Goal: Use online tool/utility: Utilize a website feature to perform a specific function

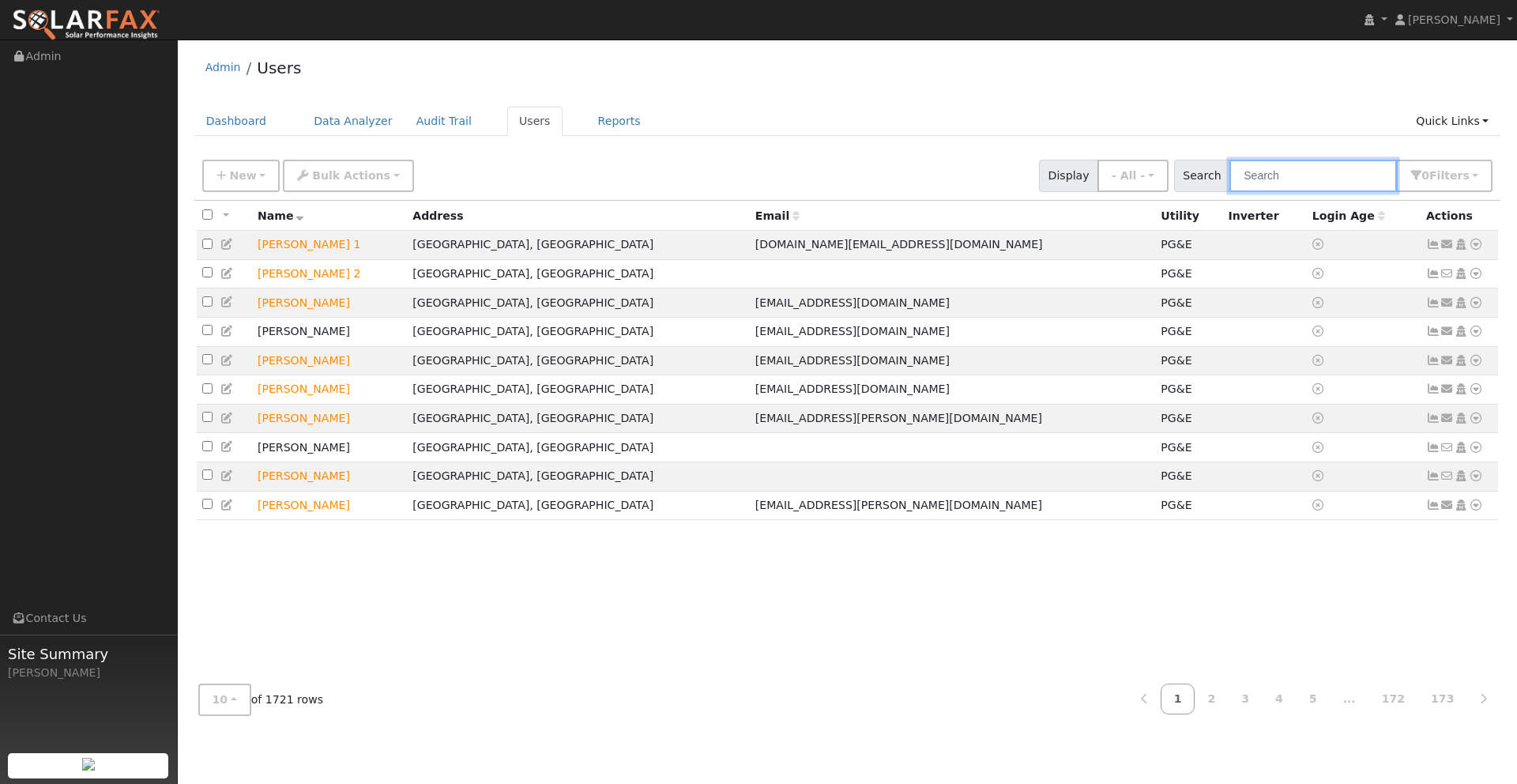
click at [1329, 180] on input "text" at bounding box center [1313, 176] width 167 height 32
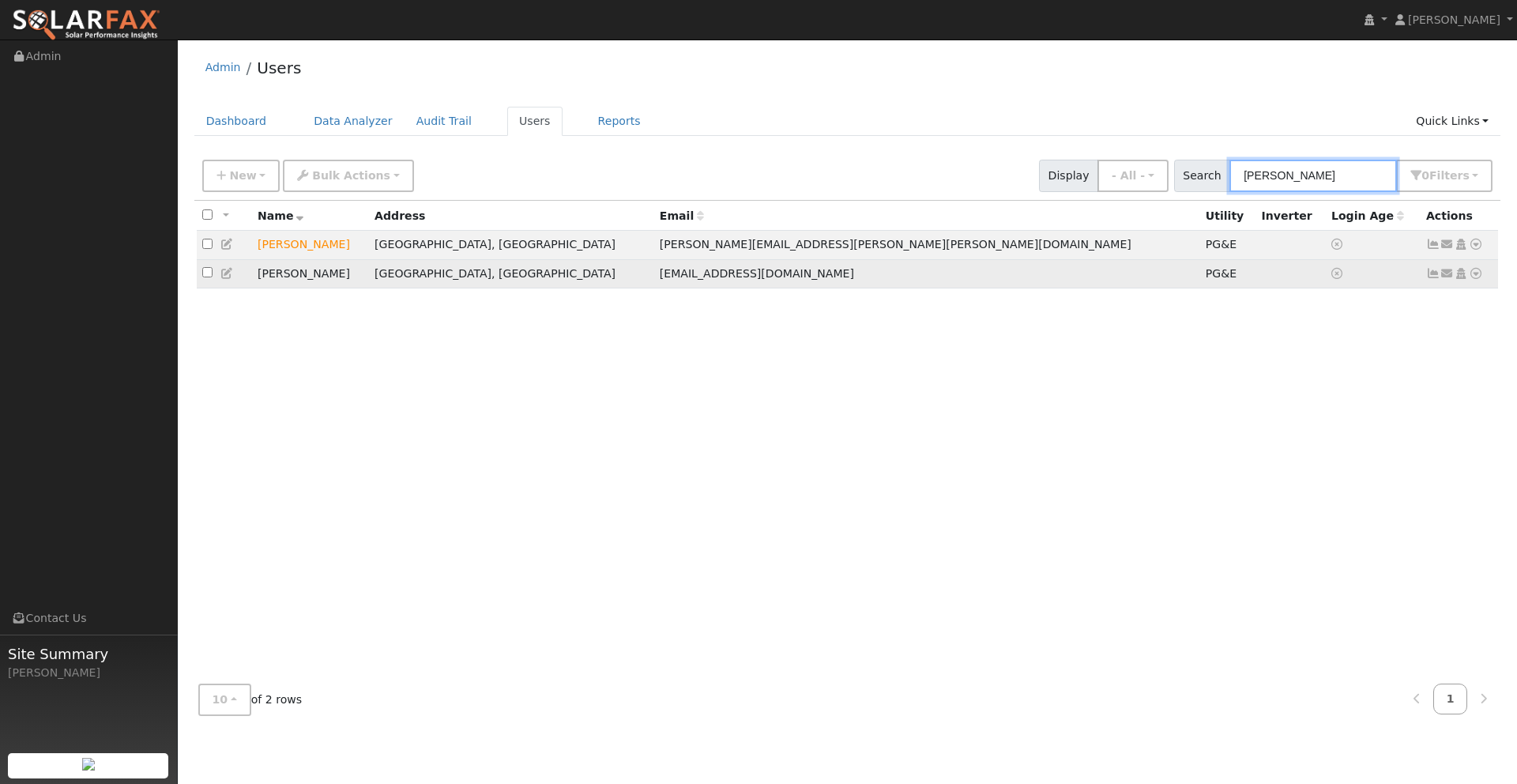
type input "[PERSON_NAME]"
click at [1475, 276] on icon at bounding box center [1476, 273] width 14 height 11
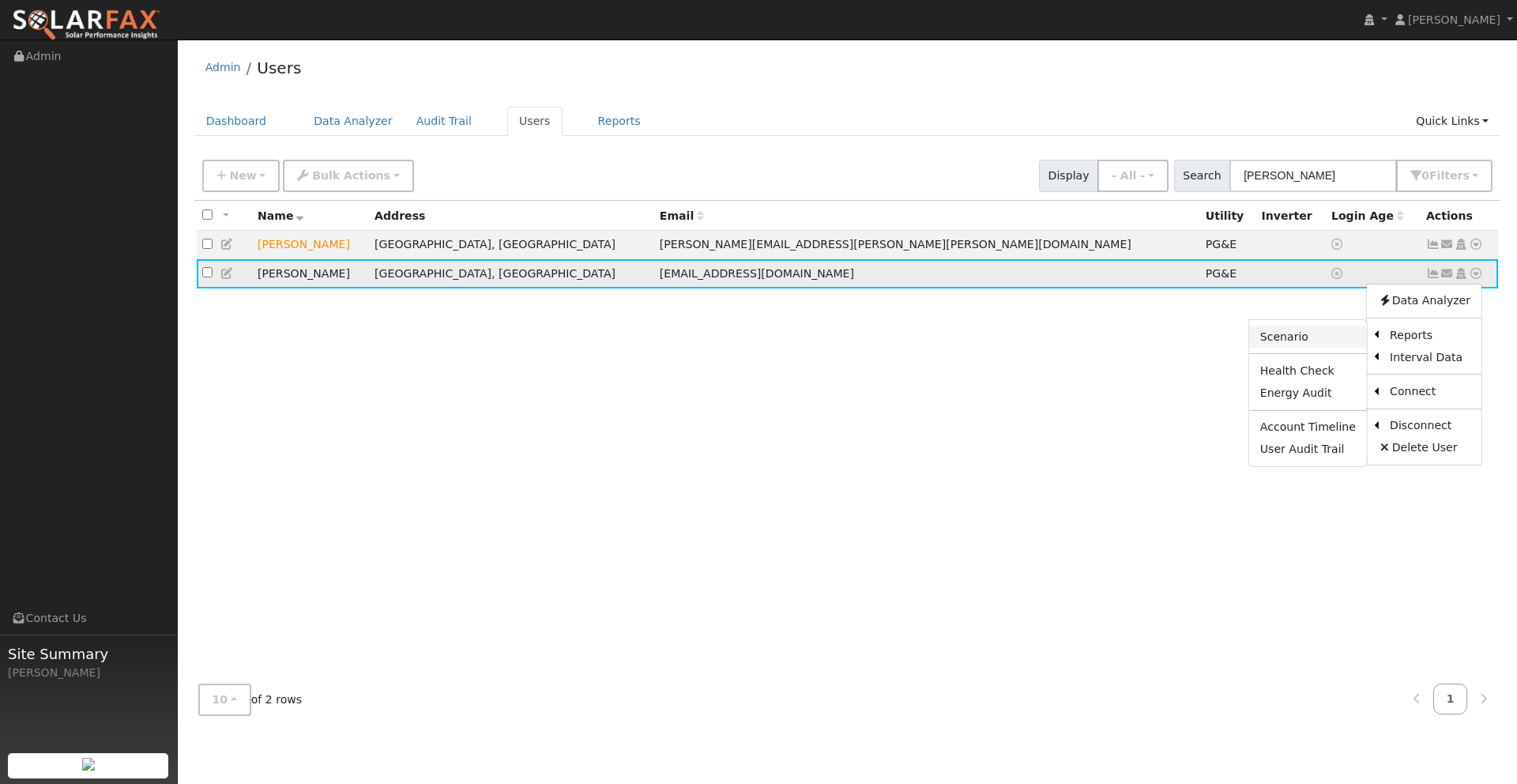
click at [1308, 335] on link "Scenario" at bounding box center [1308, 336] width 118 height 22
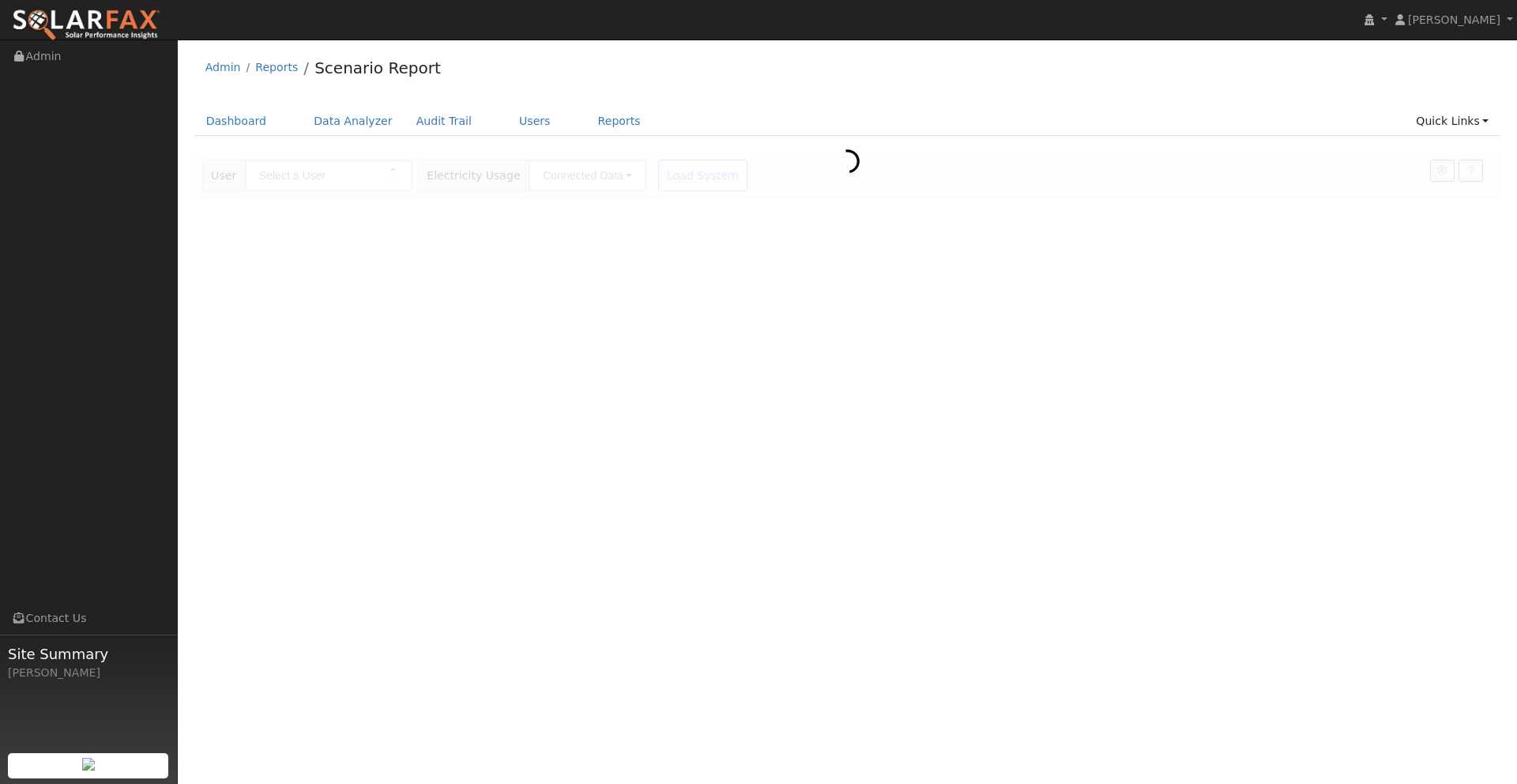
type input "[PERSON_NAME]"
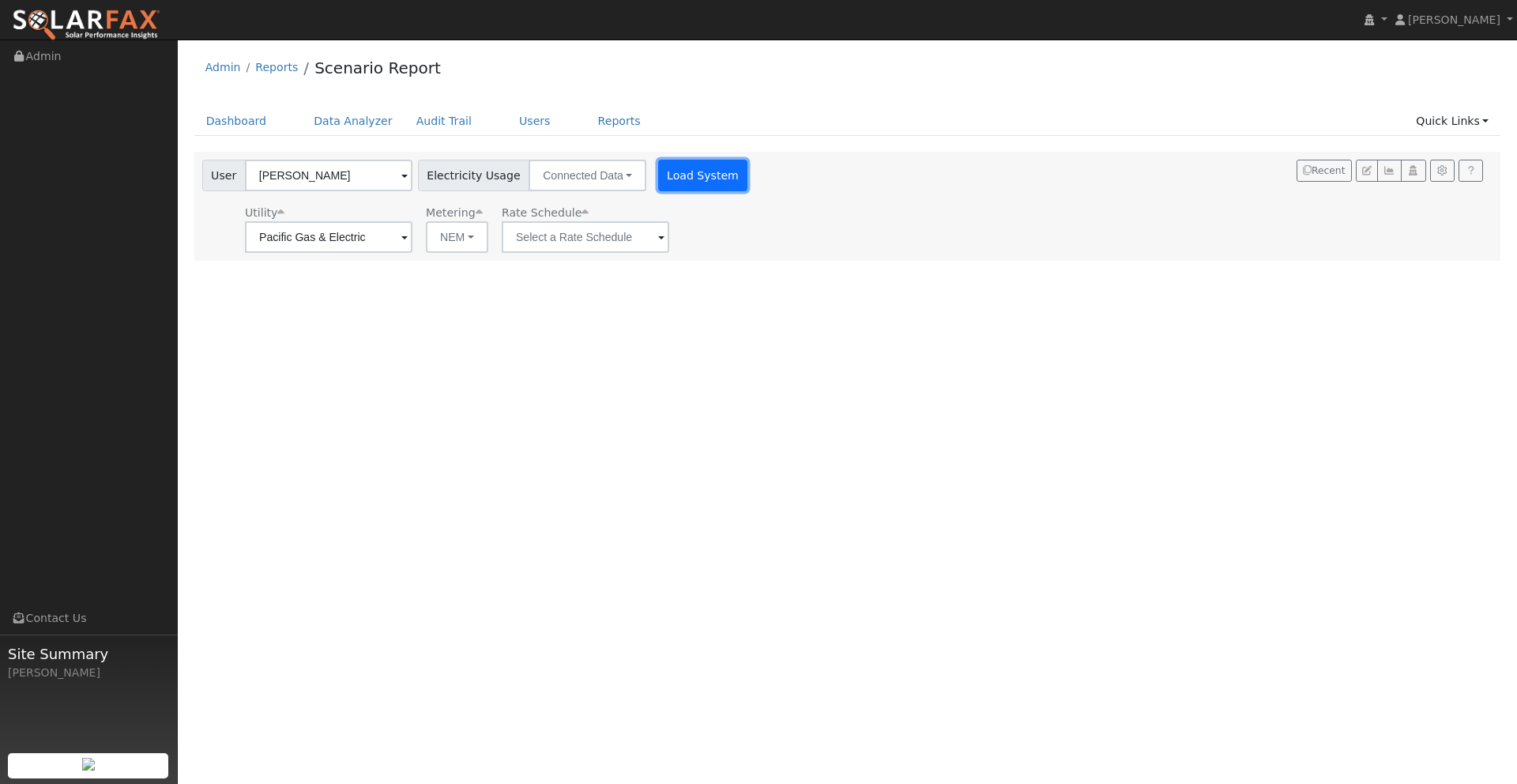
click at [676, 177] on button "Load System" at bounding box center [702, 175] width 90 height 31
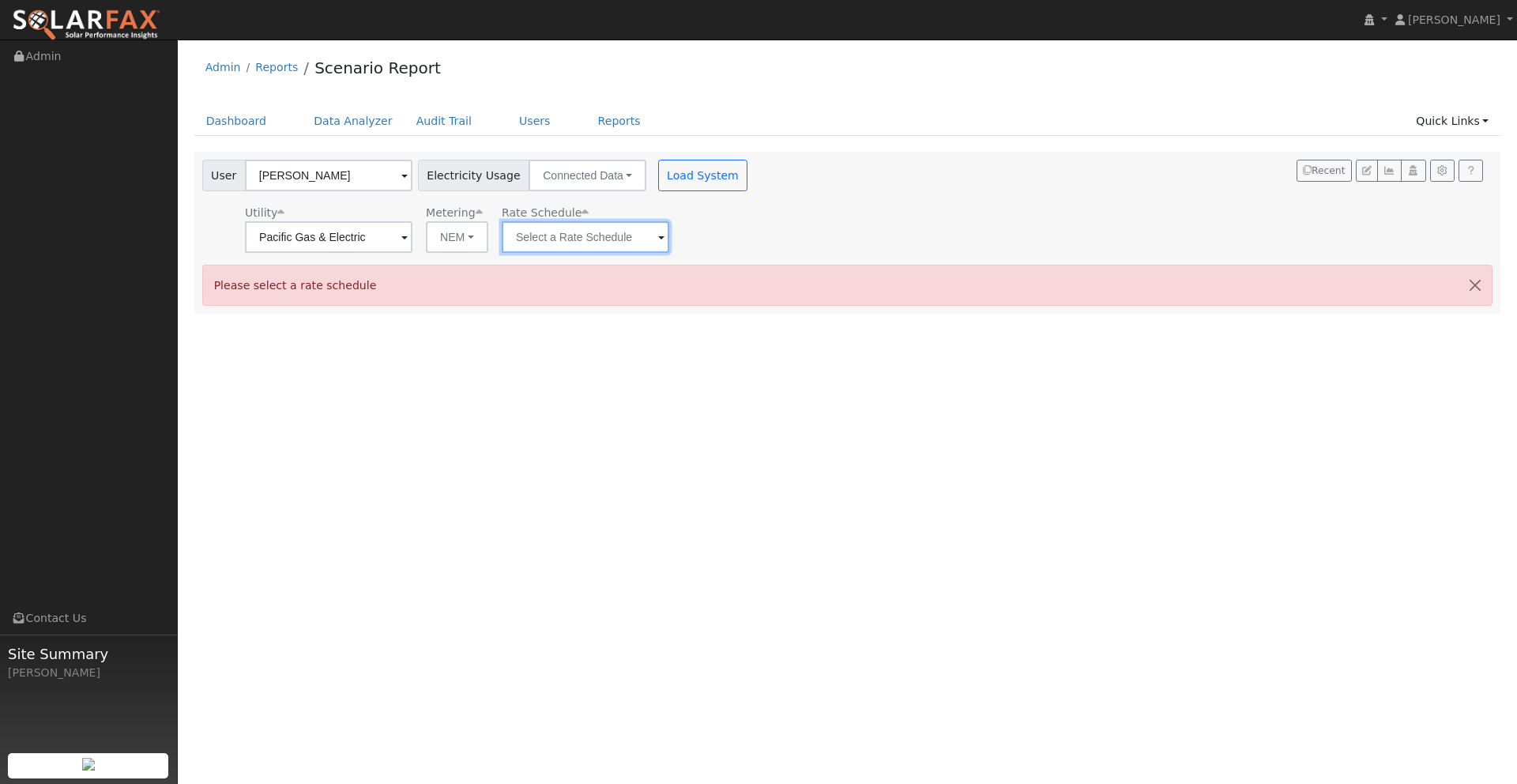
click at [598, 237] on input "text" at bounding box center [586, 236] width 167 height 31
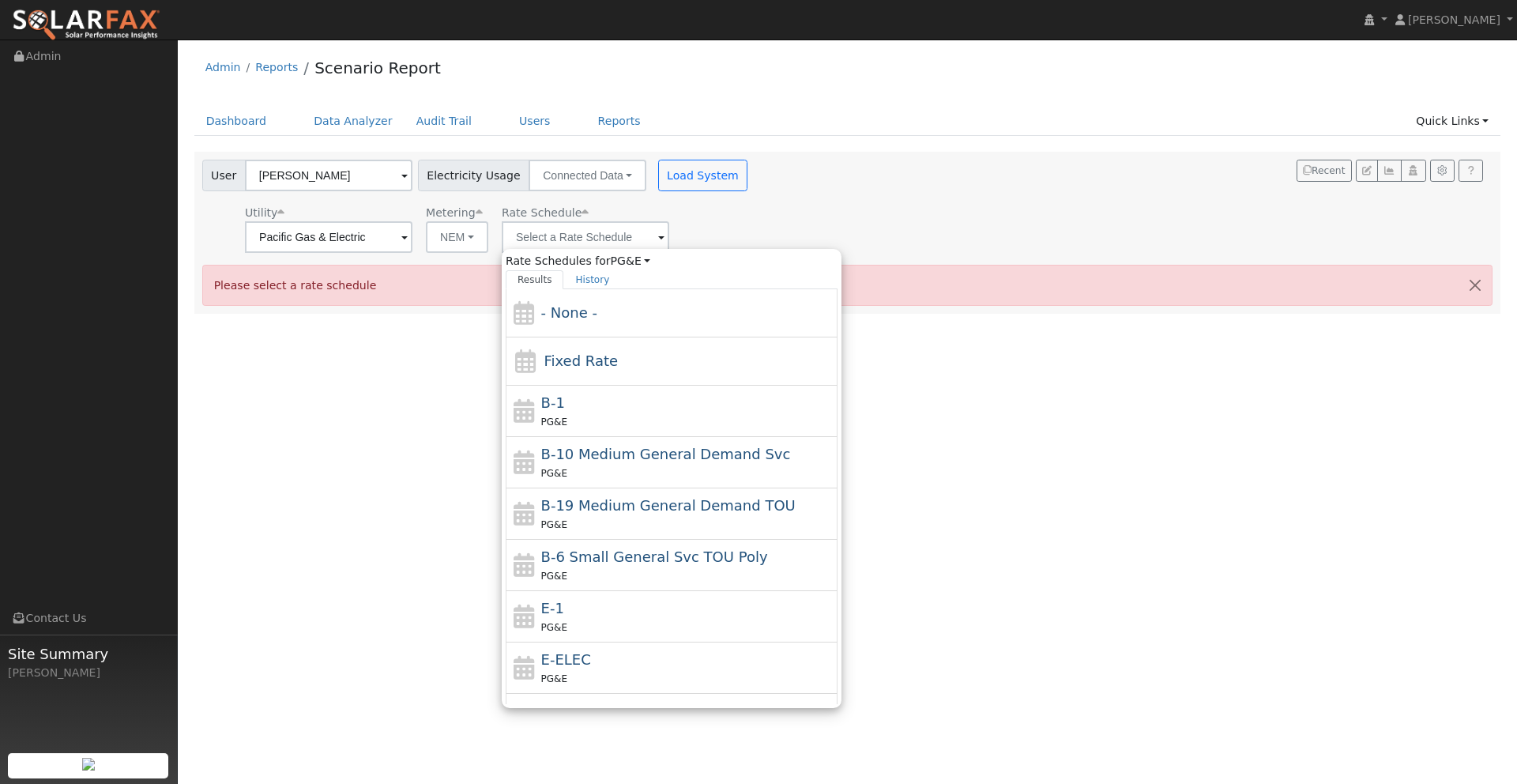
click at [576, 601] on div "E-1 PG&E" at bounding box center [687, 616] width 293 height 38
type input "E-1"
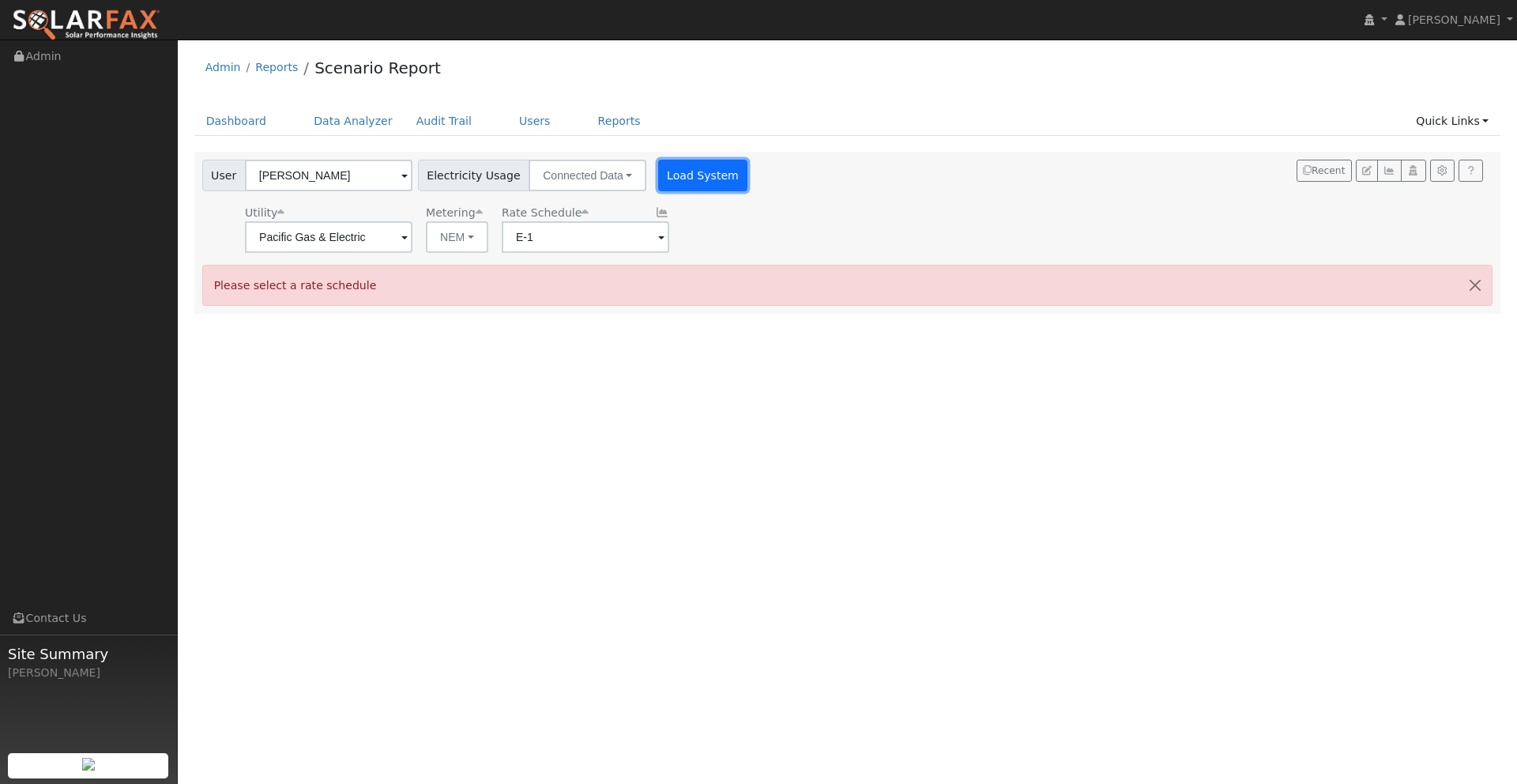
click at [687, 166] on button "Load System" at bounding box center [702, 175] width 90 height 31
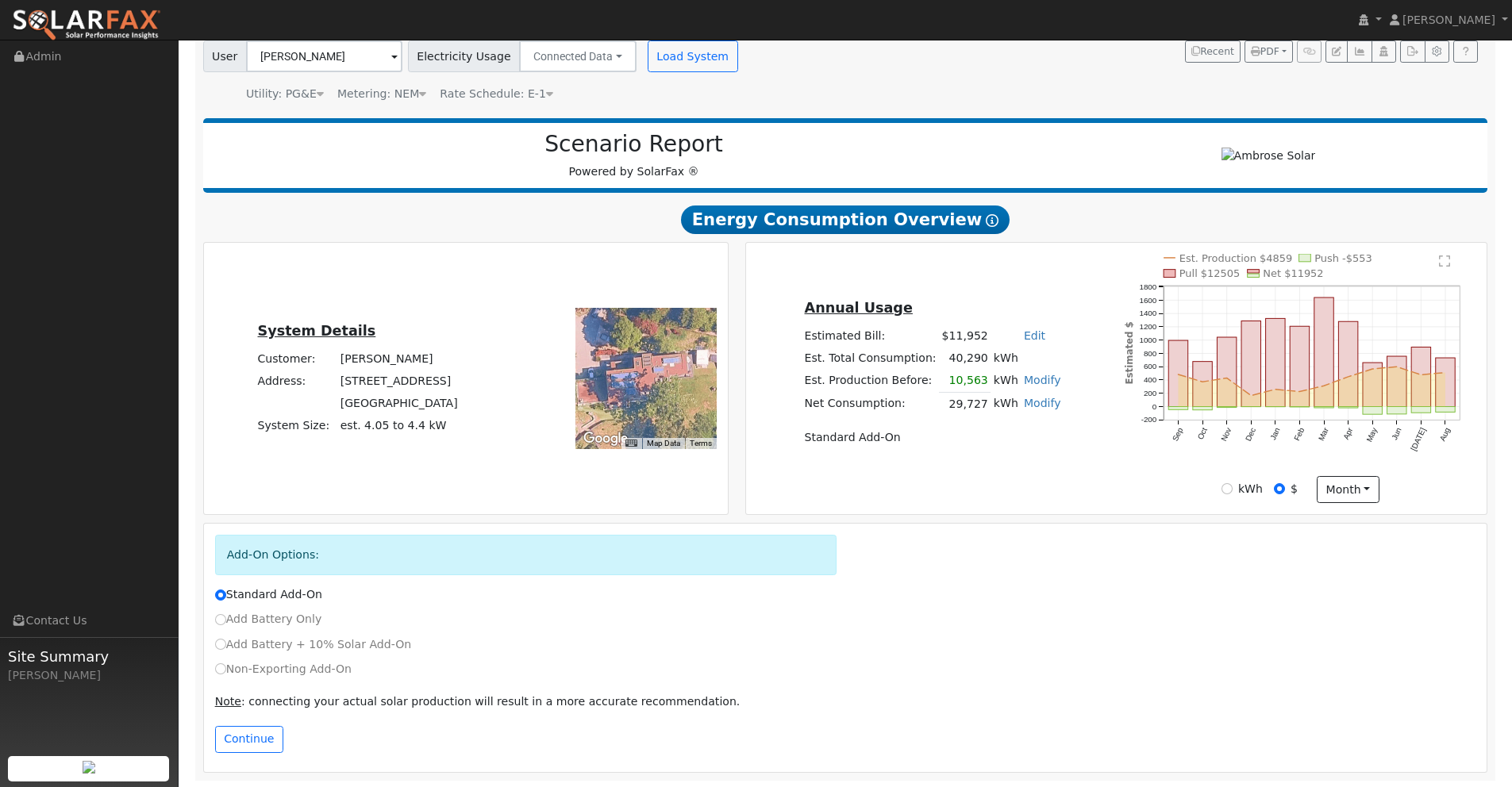
scroll to position [121, 0]
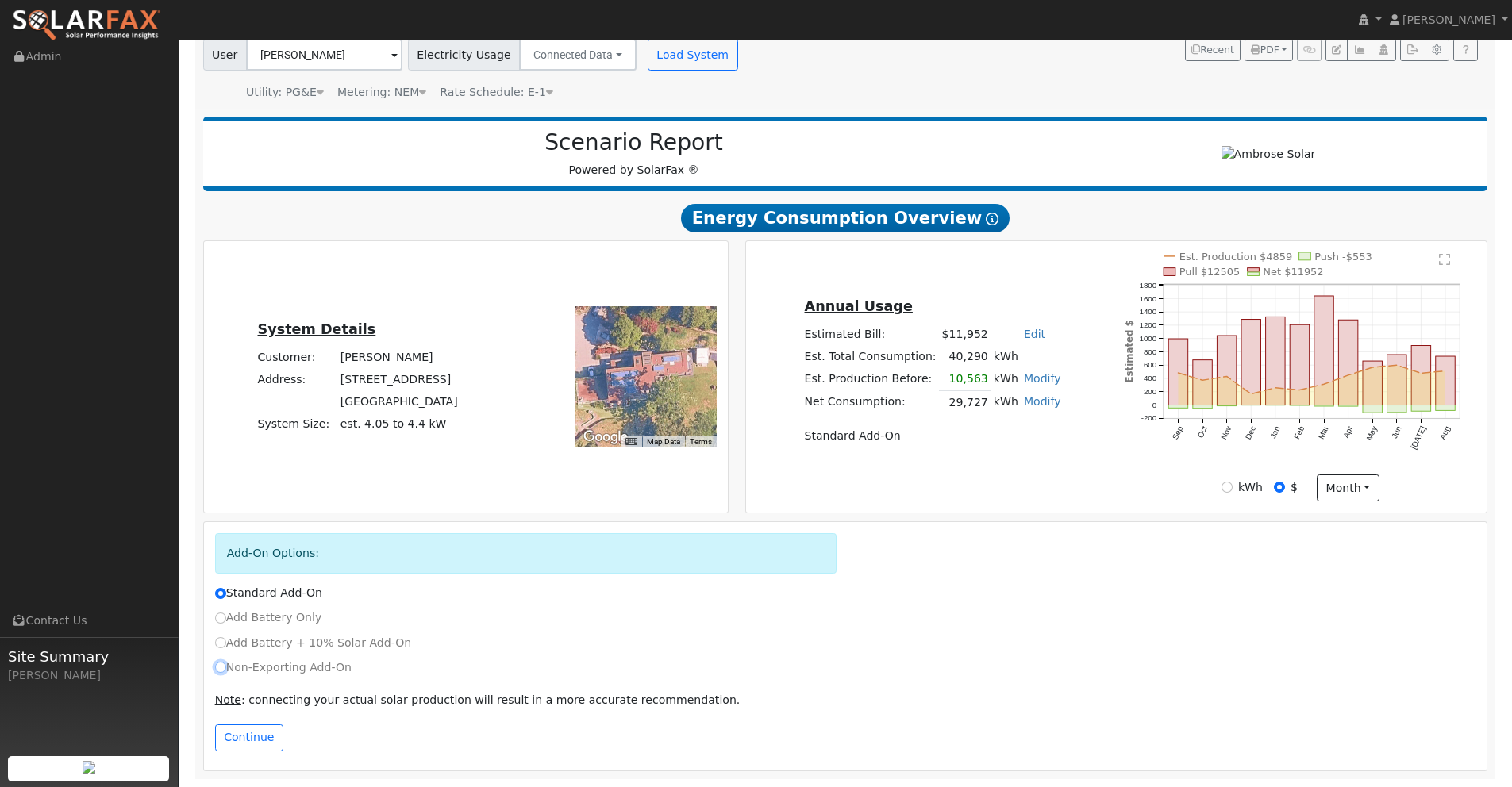
click at [220, 671] on input "Non-Exporting Add-On" at bounding box center [221, 667] width 11 height 11
radio input "true"
radio input "false"
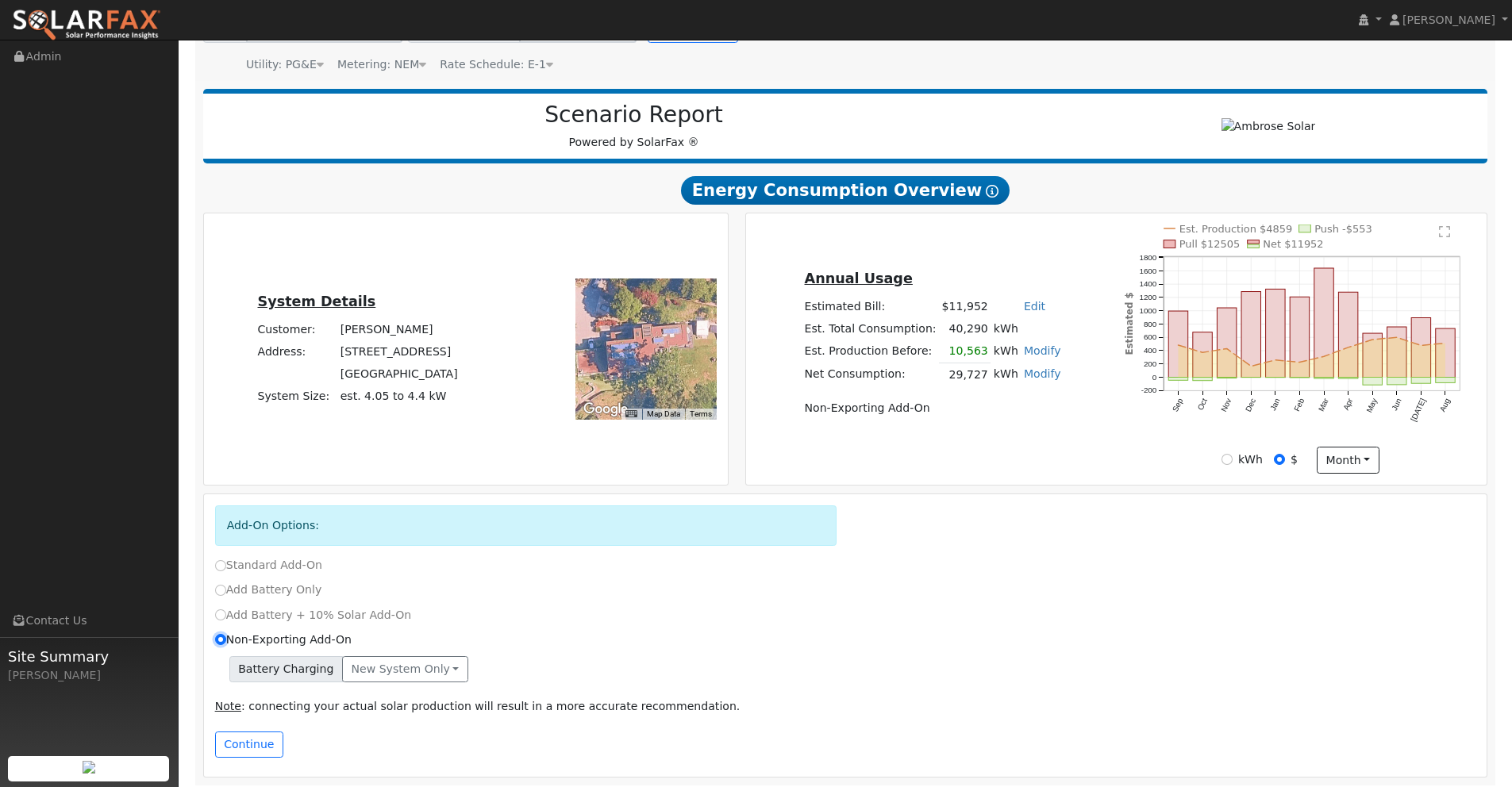
scroll to position [155, 0]
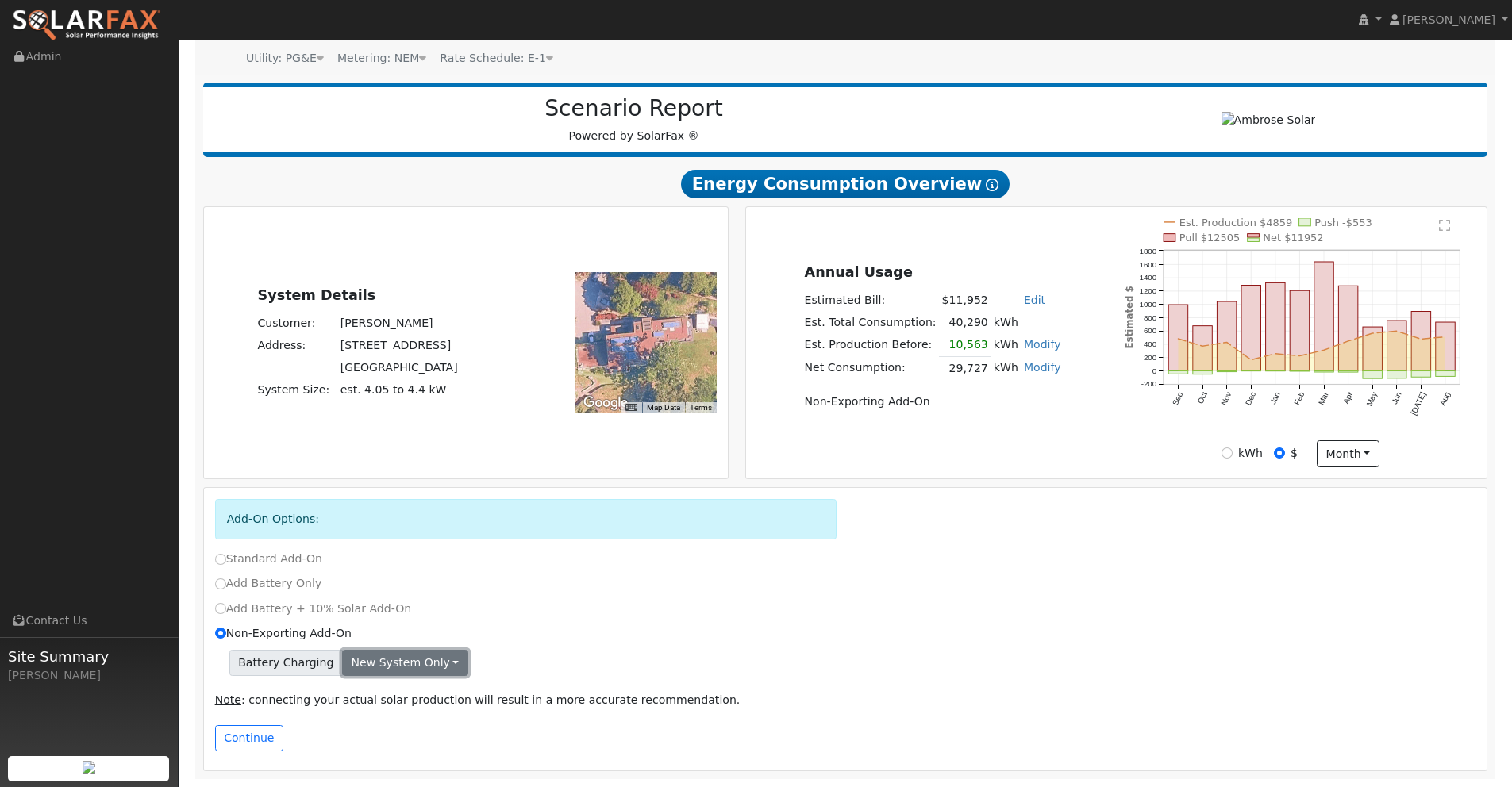
click at [419, 659] on button "New system only" at bounding box center [405, 663] width 126 height 27
click at [386, 712] on link "Both systems" at bounding box center [402, 717] width 118 height 22
click at [243, 740] on button "Continue" at bounding box center [250, 738] width 69 height 27
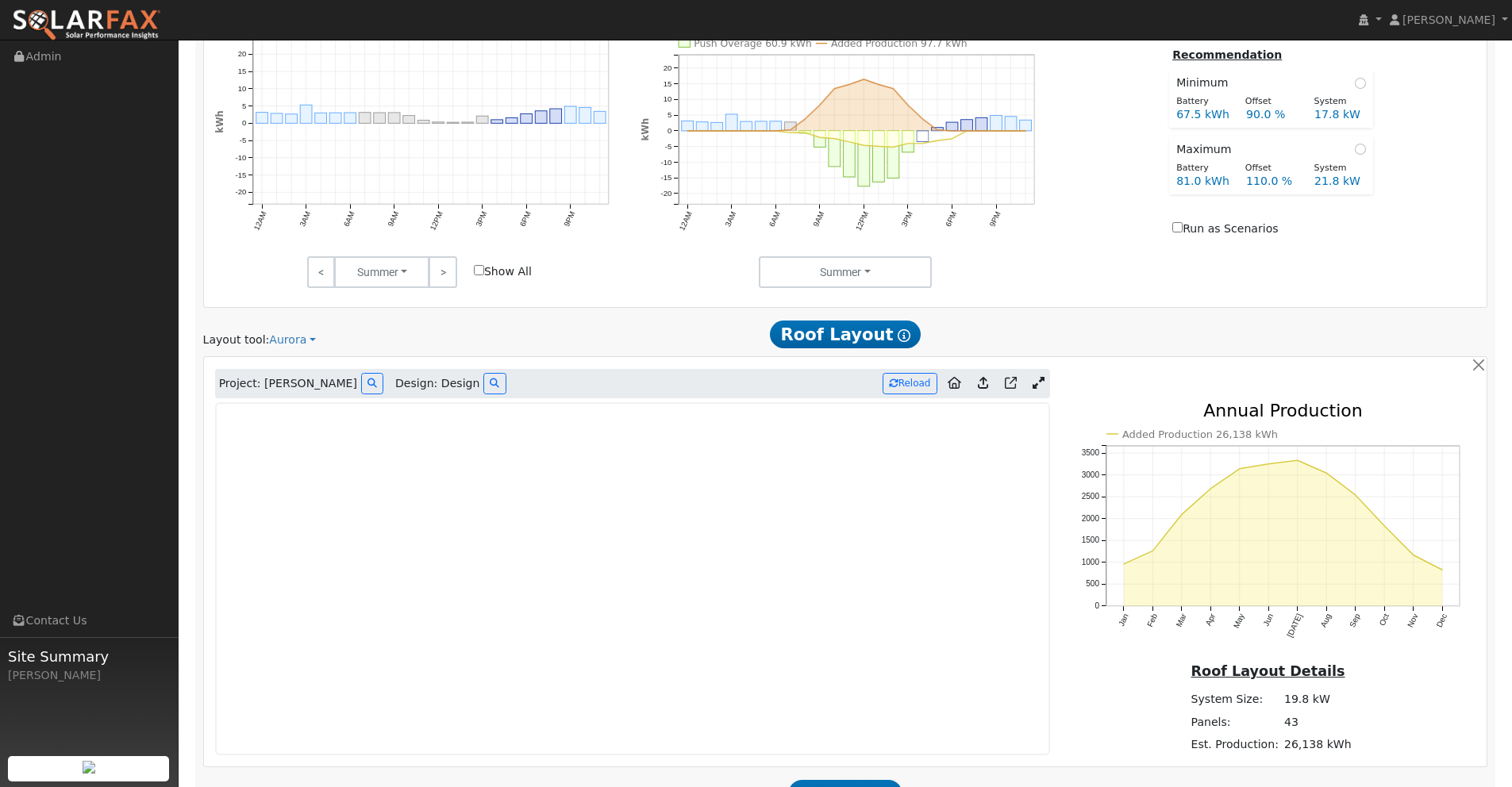
scroll to position [973, 0]
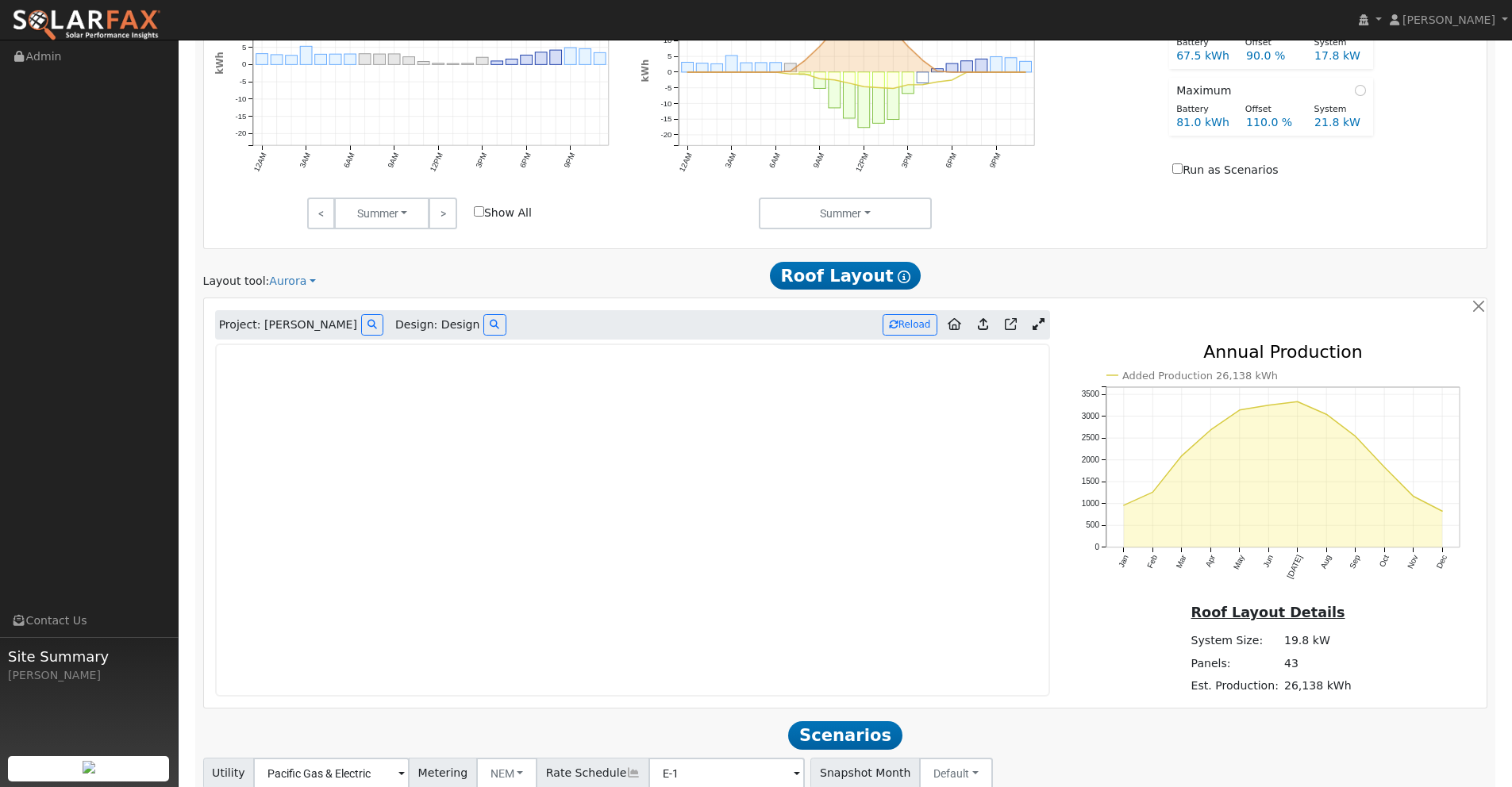
click at [1036, 327] on icon at bounding box center [1038, 324] width 11 height 11
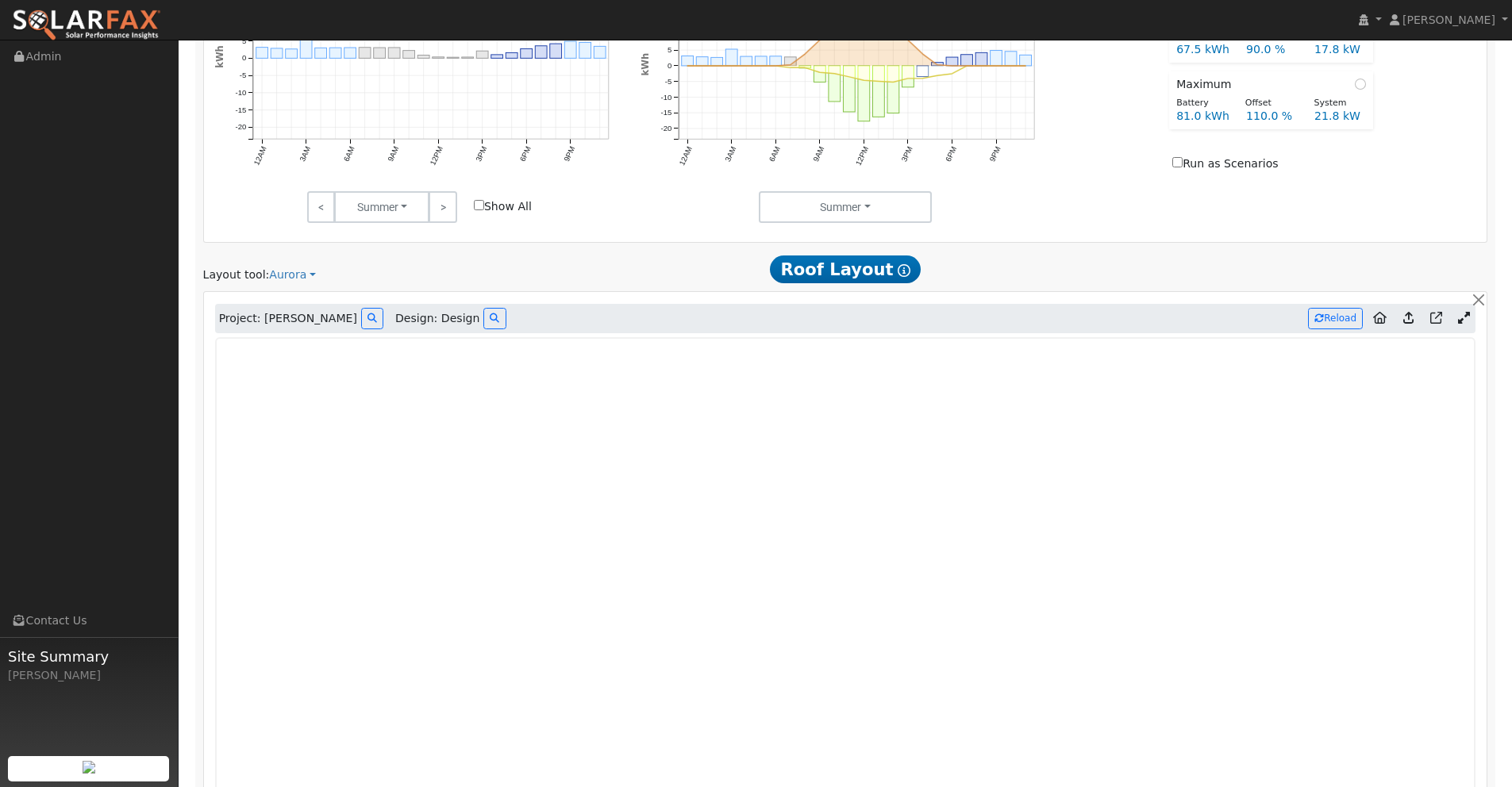
scroll to position [982, 0]
click at [1412, 314] on icon at bounding box center [1408, 314] width 10 height 11
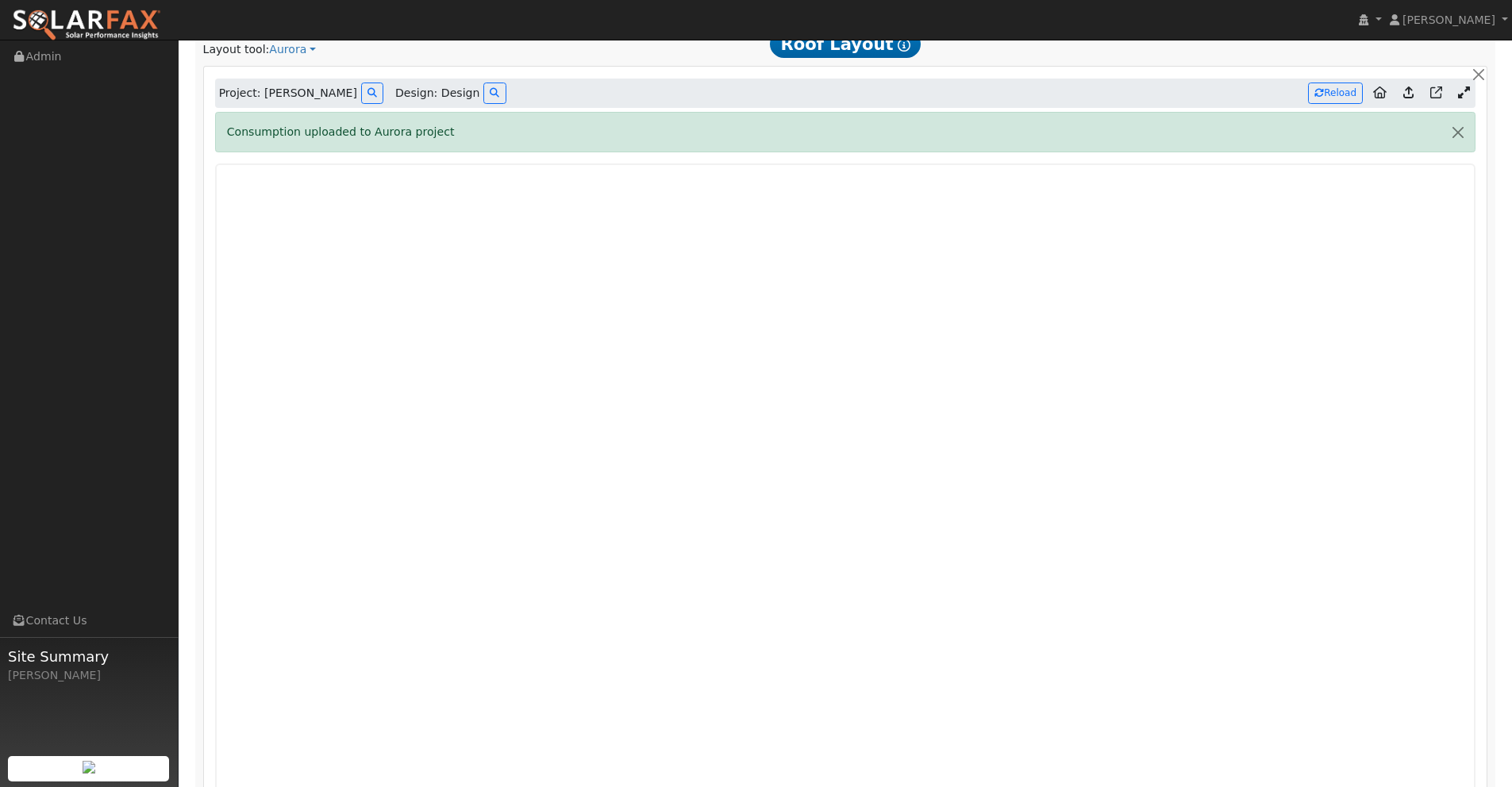
scroll to position [1200, 0]
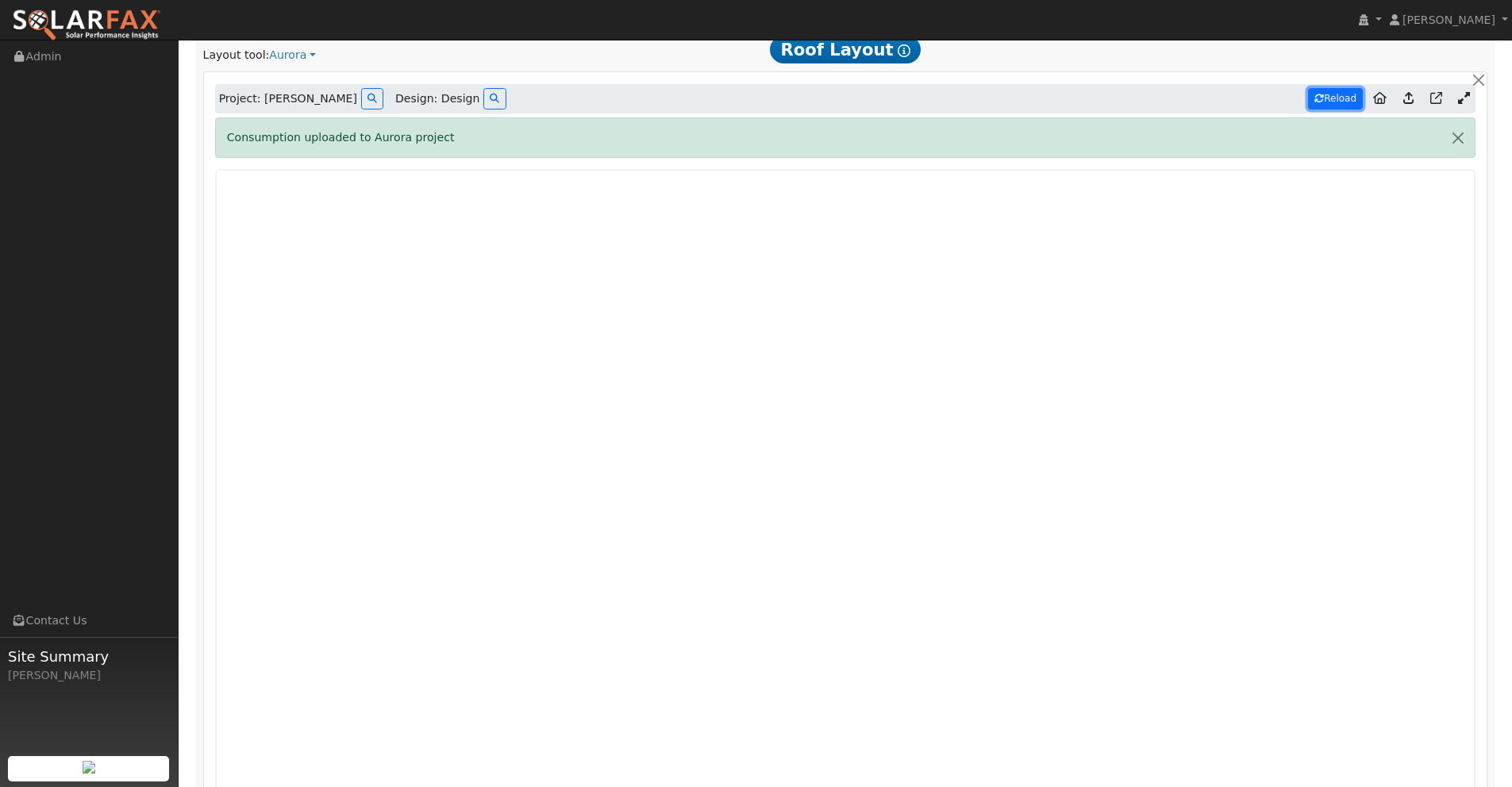
click at [1329, 101] on button "Reload" at bounding box center [1335, 98] width 54 height 21
type input "25455"
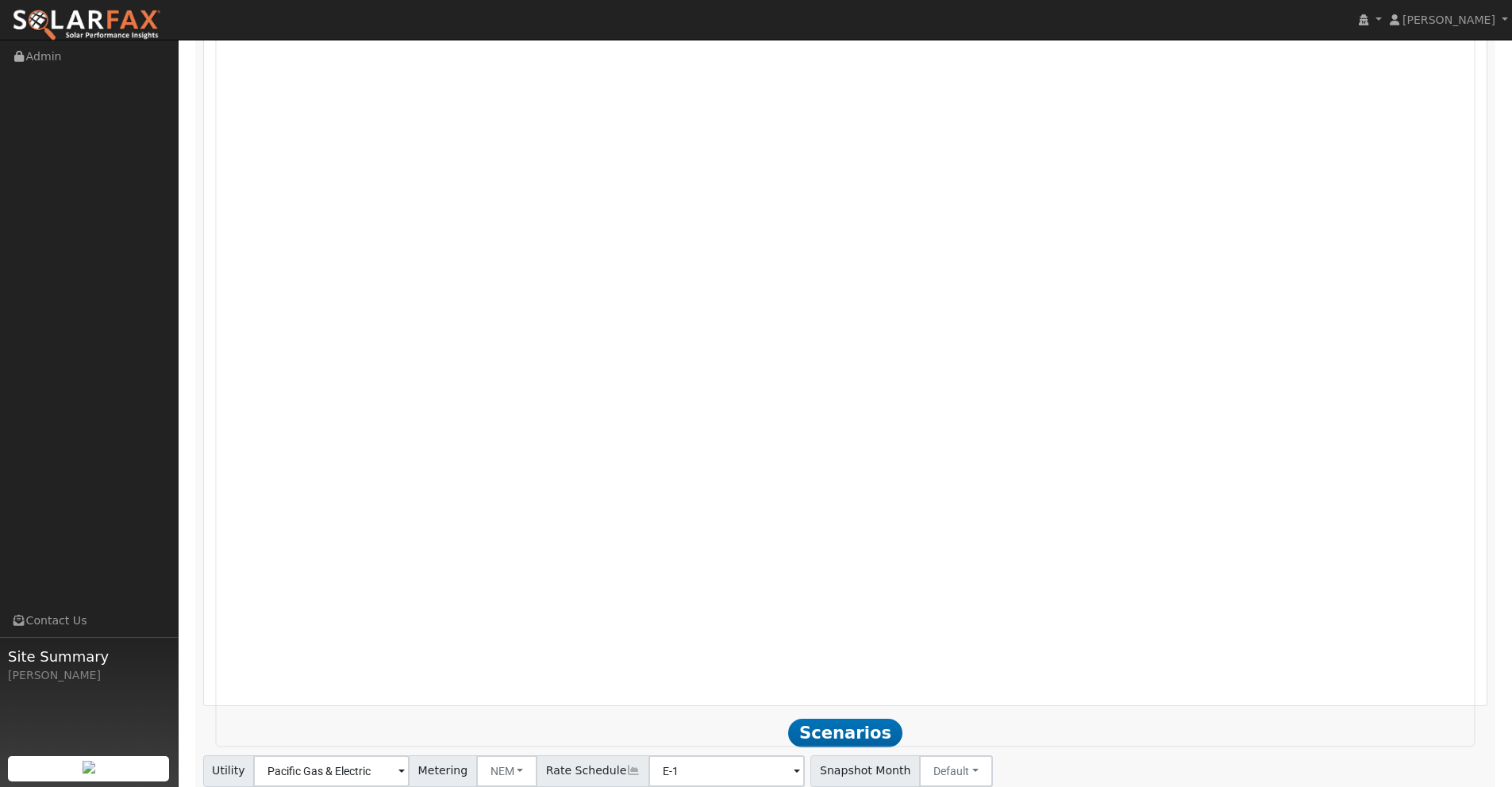
scroll to position [1499, 0]
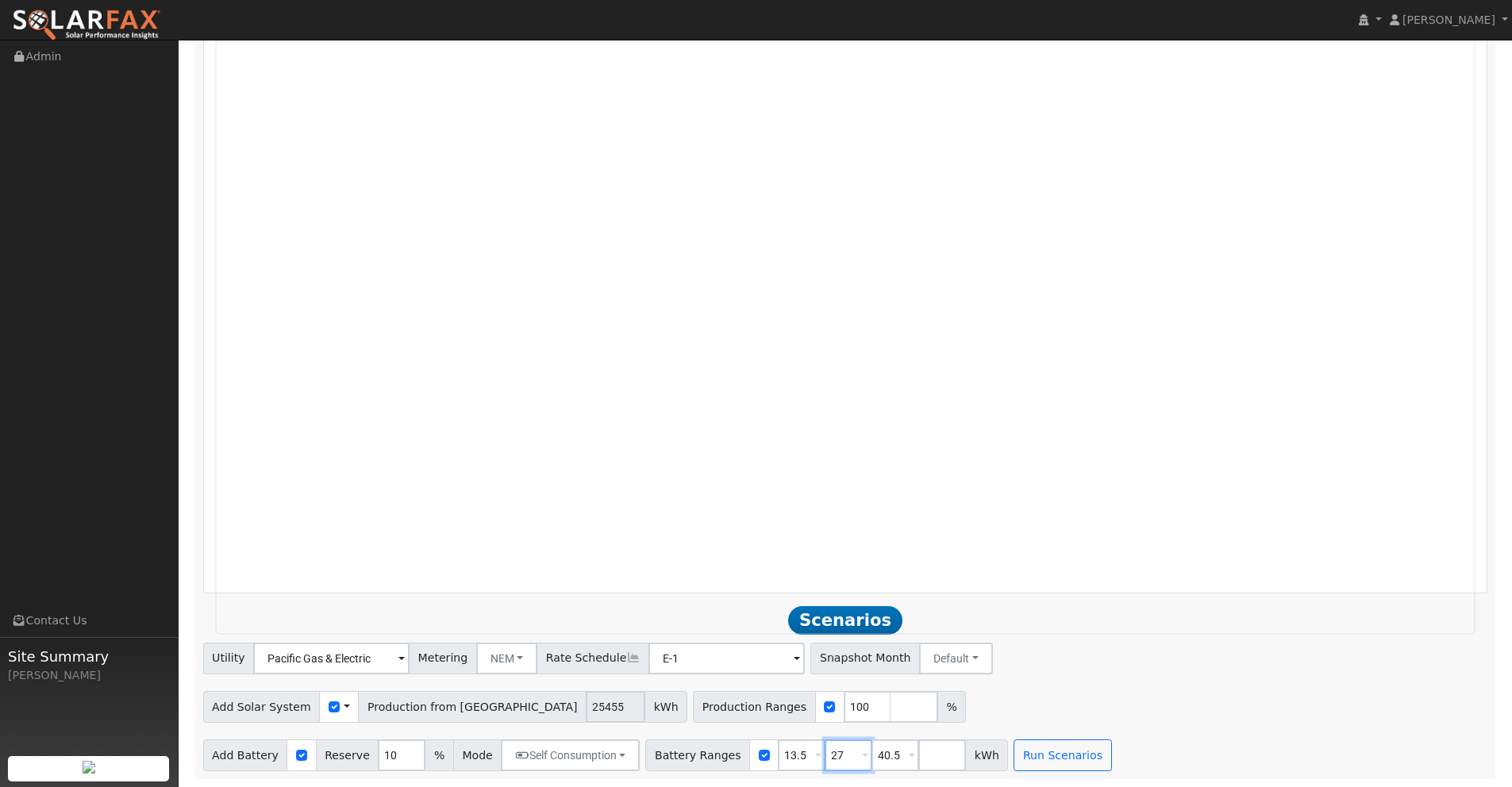
drag, startPoint x: 835, startPoint y: 756, endPoint x: 769, endPoint y: 756, distance: 66.0
click at [769, 756] on div "Battery Ranges 13.5 Overrides Reserve % Mode None None Self Consumption Peak Sa…" at bounding box center [827, 755] width 362 height 31
type input "40.5"
drag, startPoint x: 794, startPoint y: 752, endPoint x: 740, endPoint y: 750, distance: 54.0
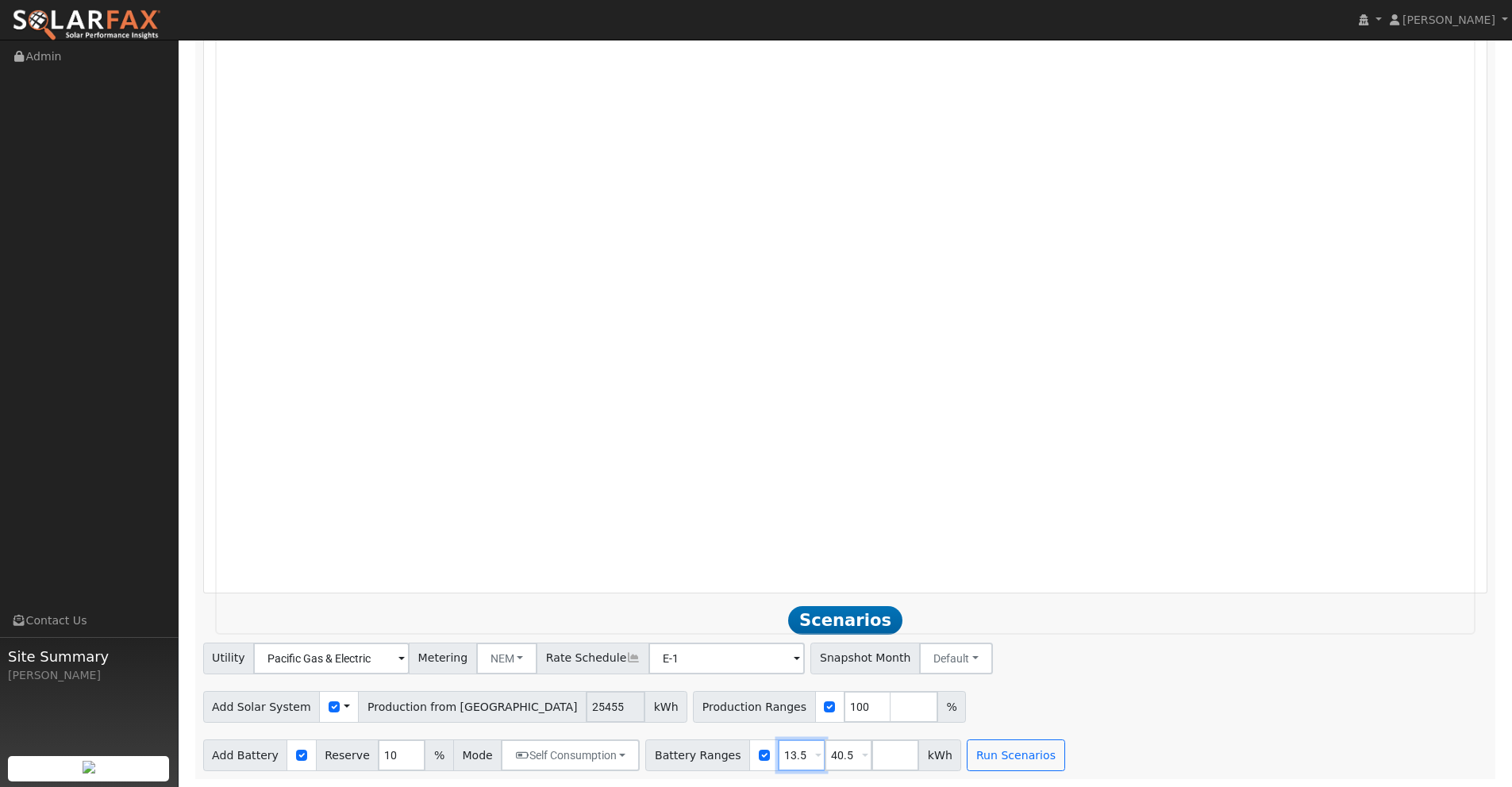
click at [740, 750] on div "Battery Ranges 13.5 Overrides Reserve % Mode None None Self Consumption Peak Sa…" at bounding box center [803, 755] width 316 height 31
type input "40.5"
click at [831, 756] on input "number" at bounding box center [848, 755] width 48 height 31
type input "54"
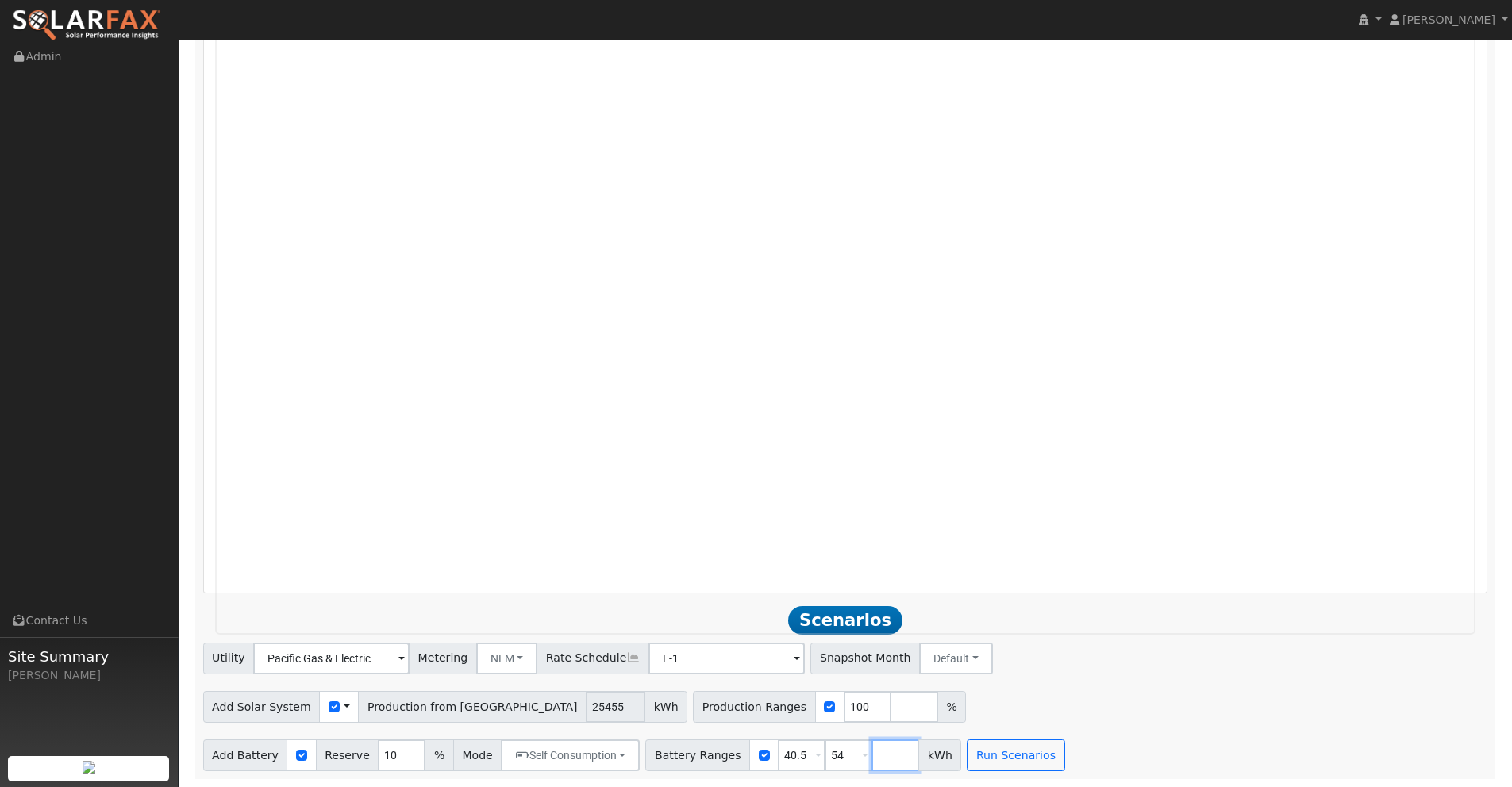
click at [872, 756] on input "number" at bounding box center [895, 755] width 48 height 31
type input "67.5"
click at [1032, 757] on button "Run Scenarios" at bounding box center [1062, 755] width 97 height 31
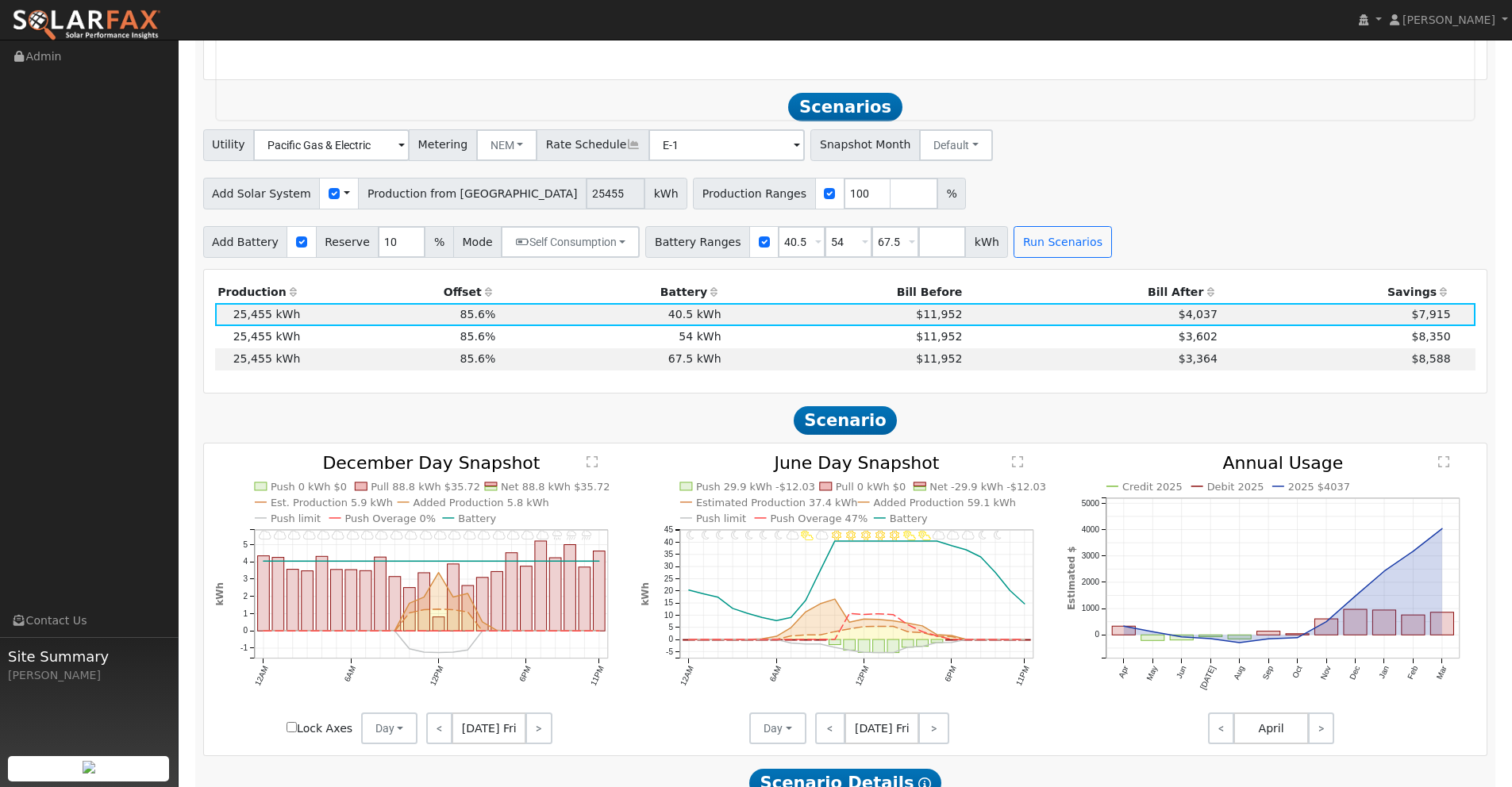
scroll to position [2056, 0]
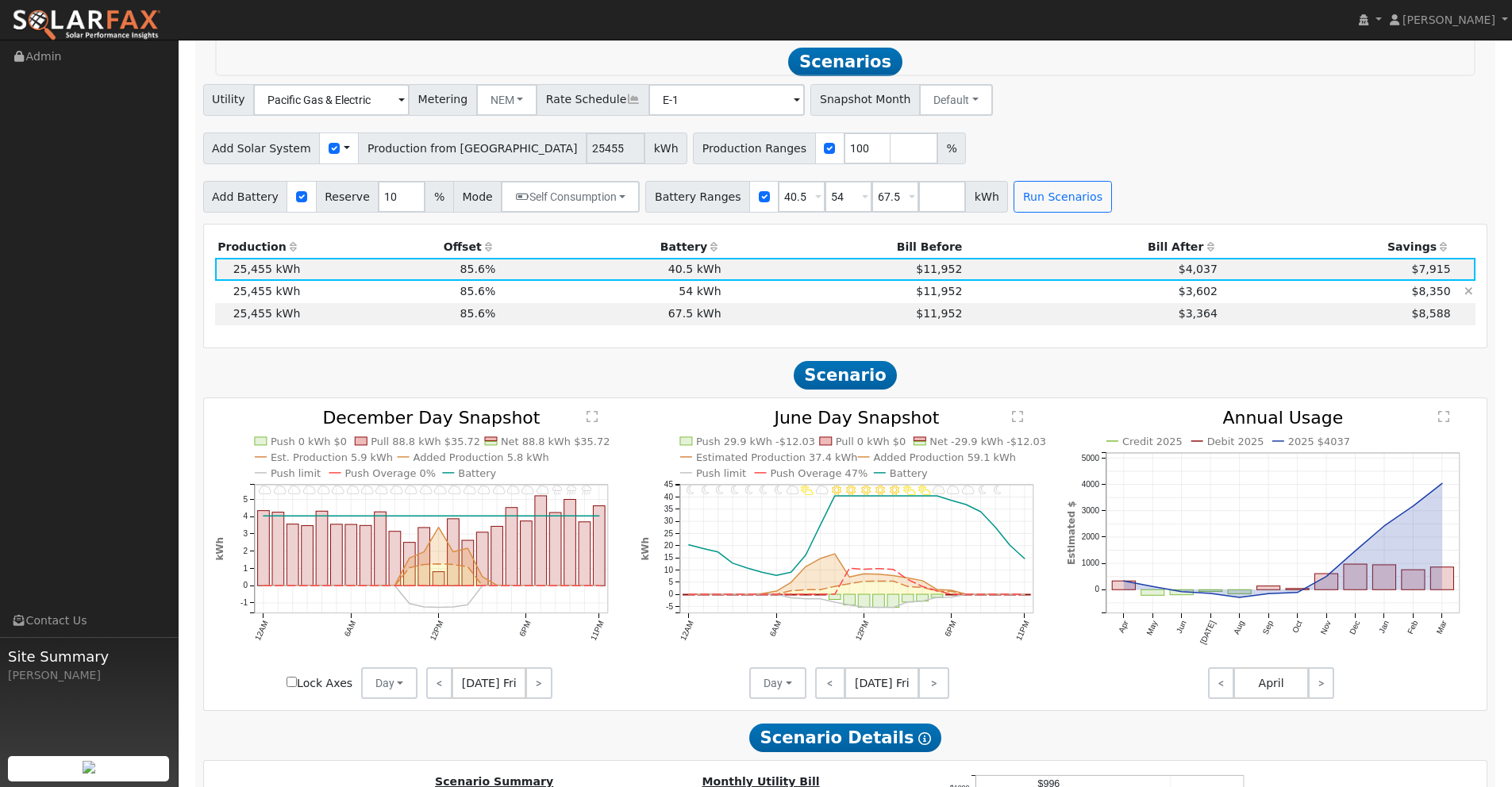
click at [1154, 296] on td "$3,602" at bounding box center [1093, 292] width 255 height 22
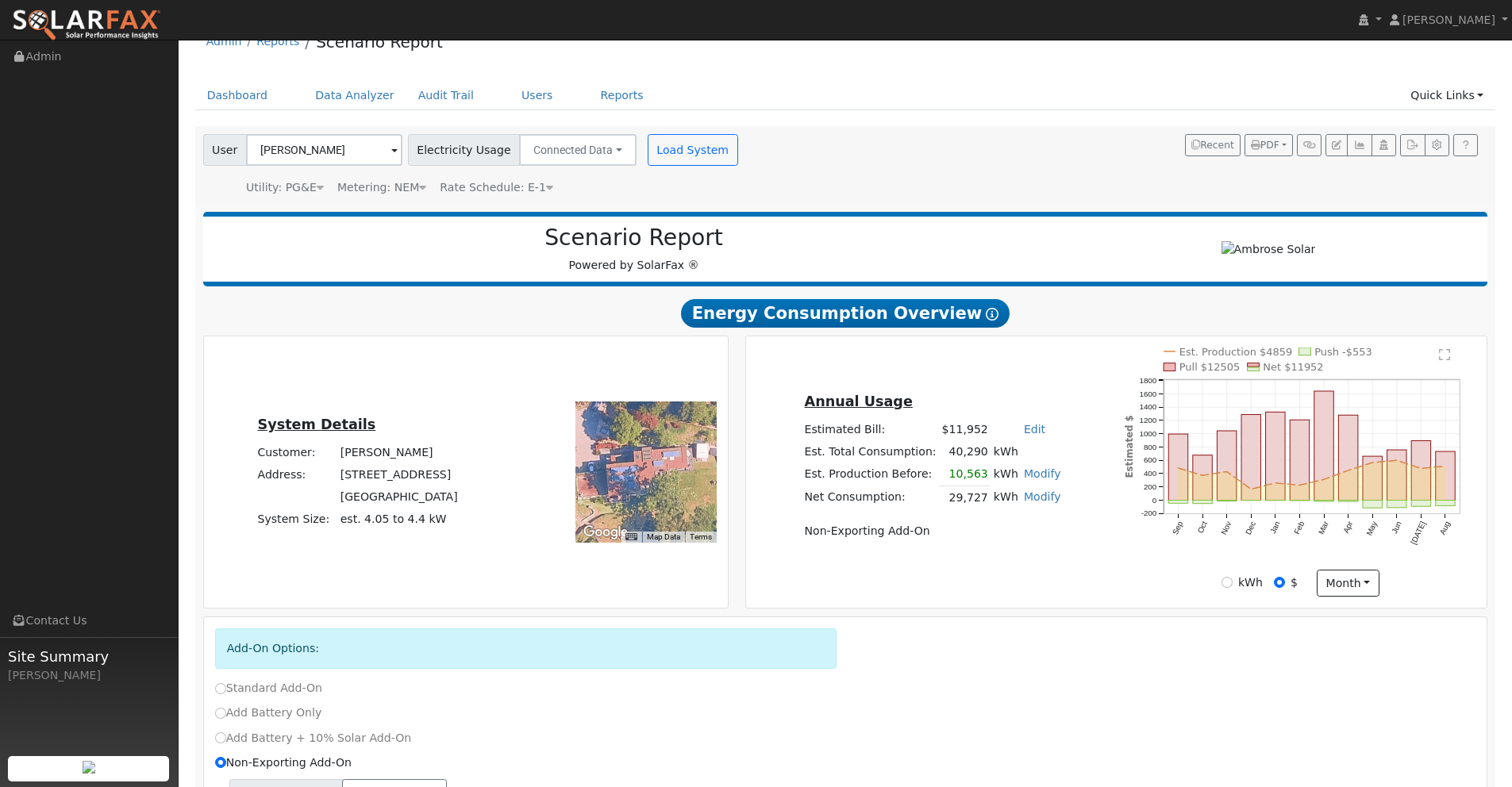
scroll to position [0, 0]
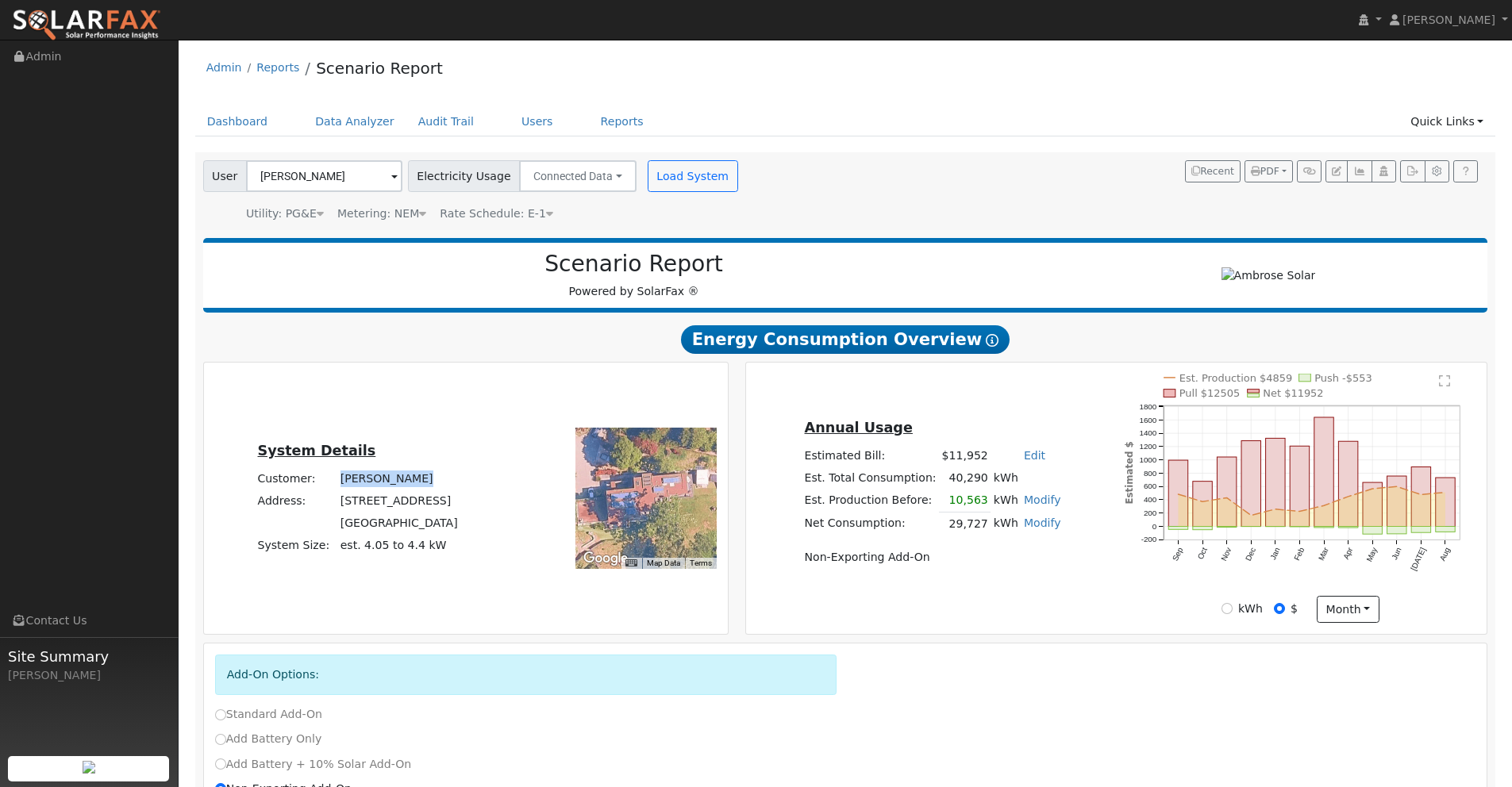
drag, startPoint x: 414, startPoint y: 477, endPoint x: 358, endPoint y: 480, distance: 56.1
click at [341, 483] on td "[PERSON_NAME]" at bounding box center [398, 477] width 123 height 22
copy td "[PERSON_NAME]"
drag, startPoint x: 335, startPoint y: 499, endPoint x: 428, endPoint y: 506, distance: 93.3
click at [428, 506] on tr "Address: 21 Ridge Avenue" at bounding box center [358, 500] width 206 height 22
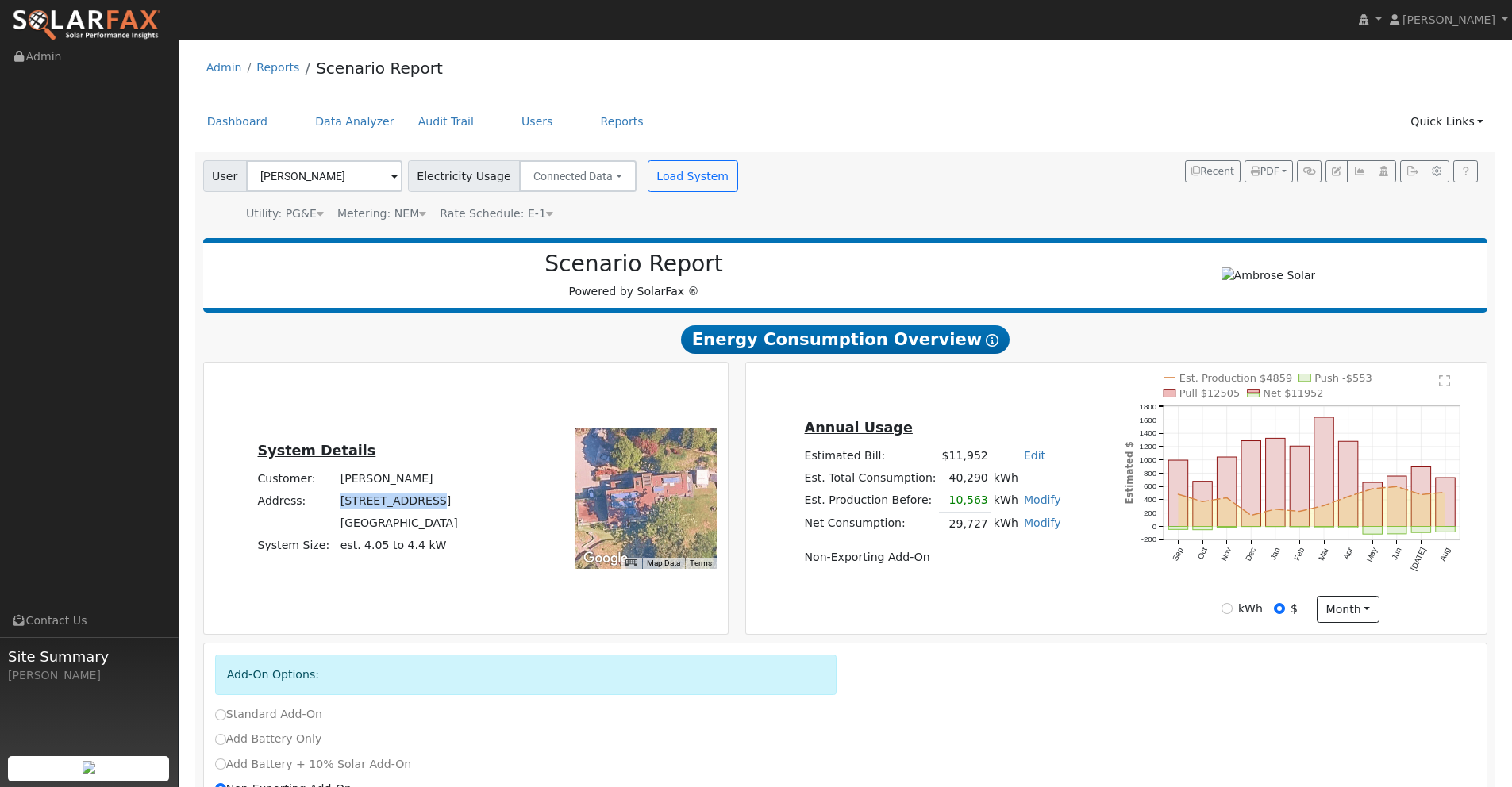
copy tr "21 Ridge Avenue"
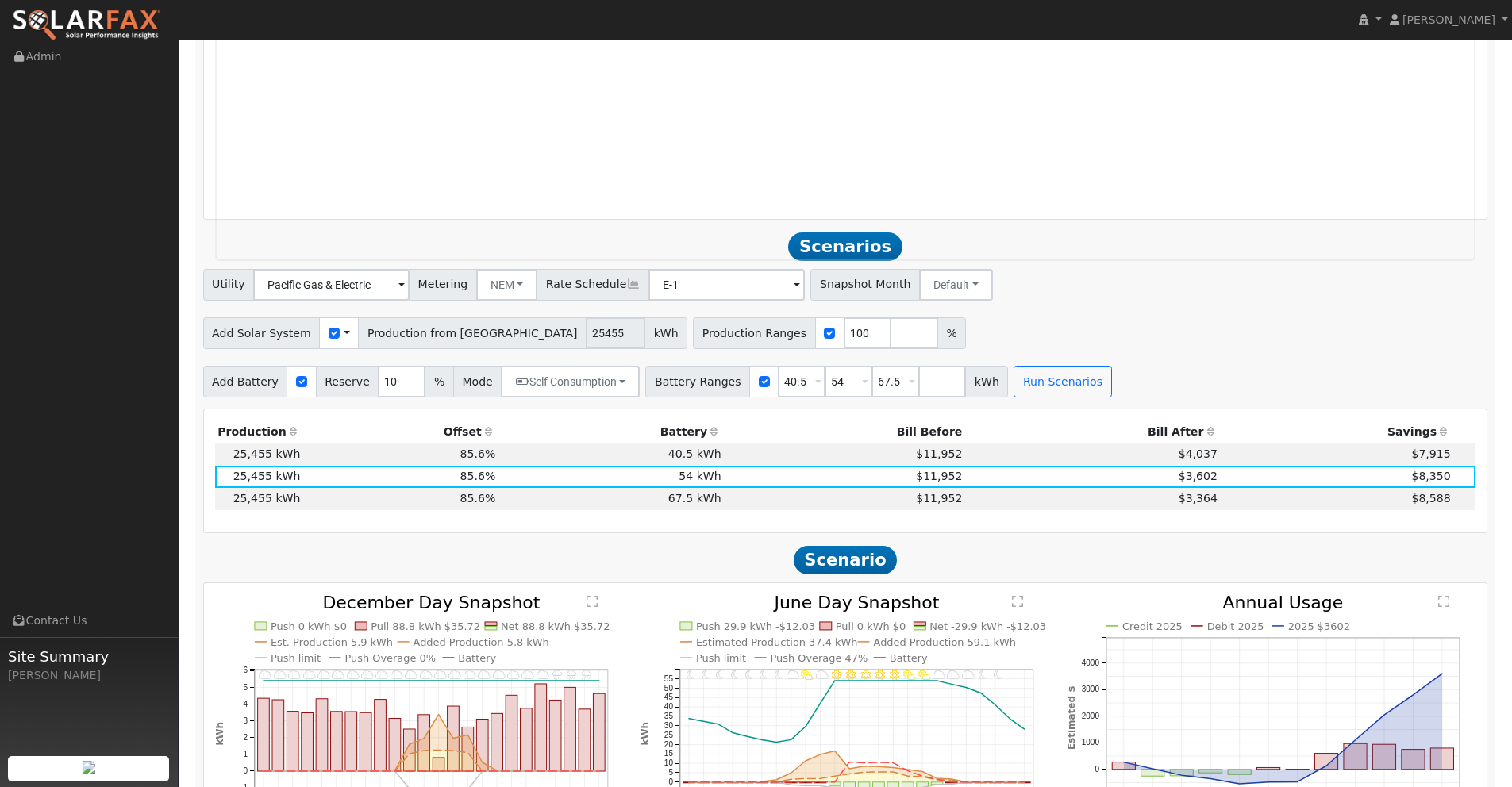
scroll to position [1876, 0]
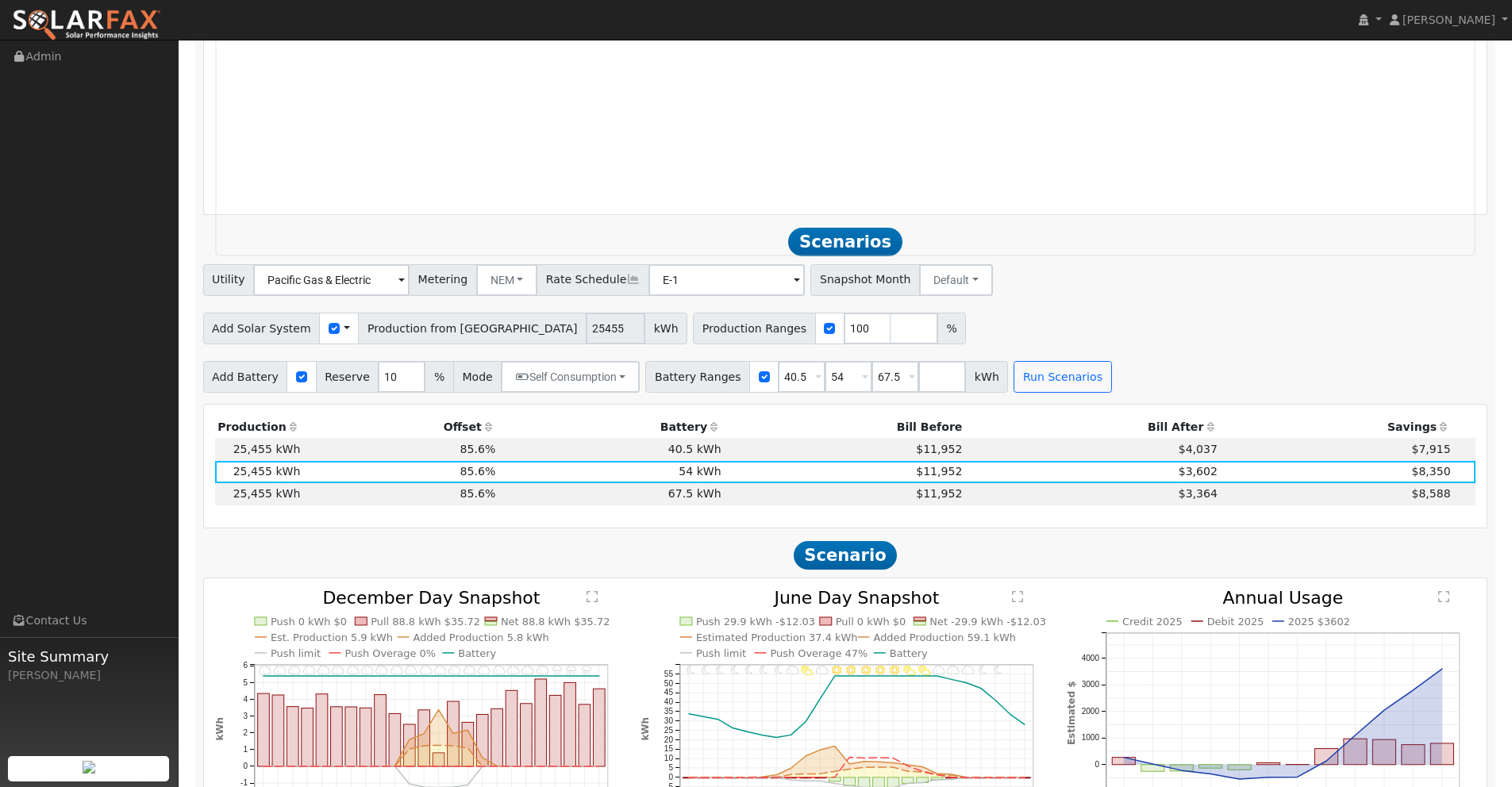
click at [793, 282] on span at bounding box center [796, 281] width 7 height 18
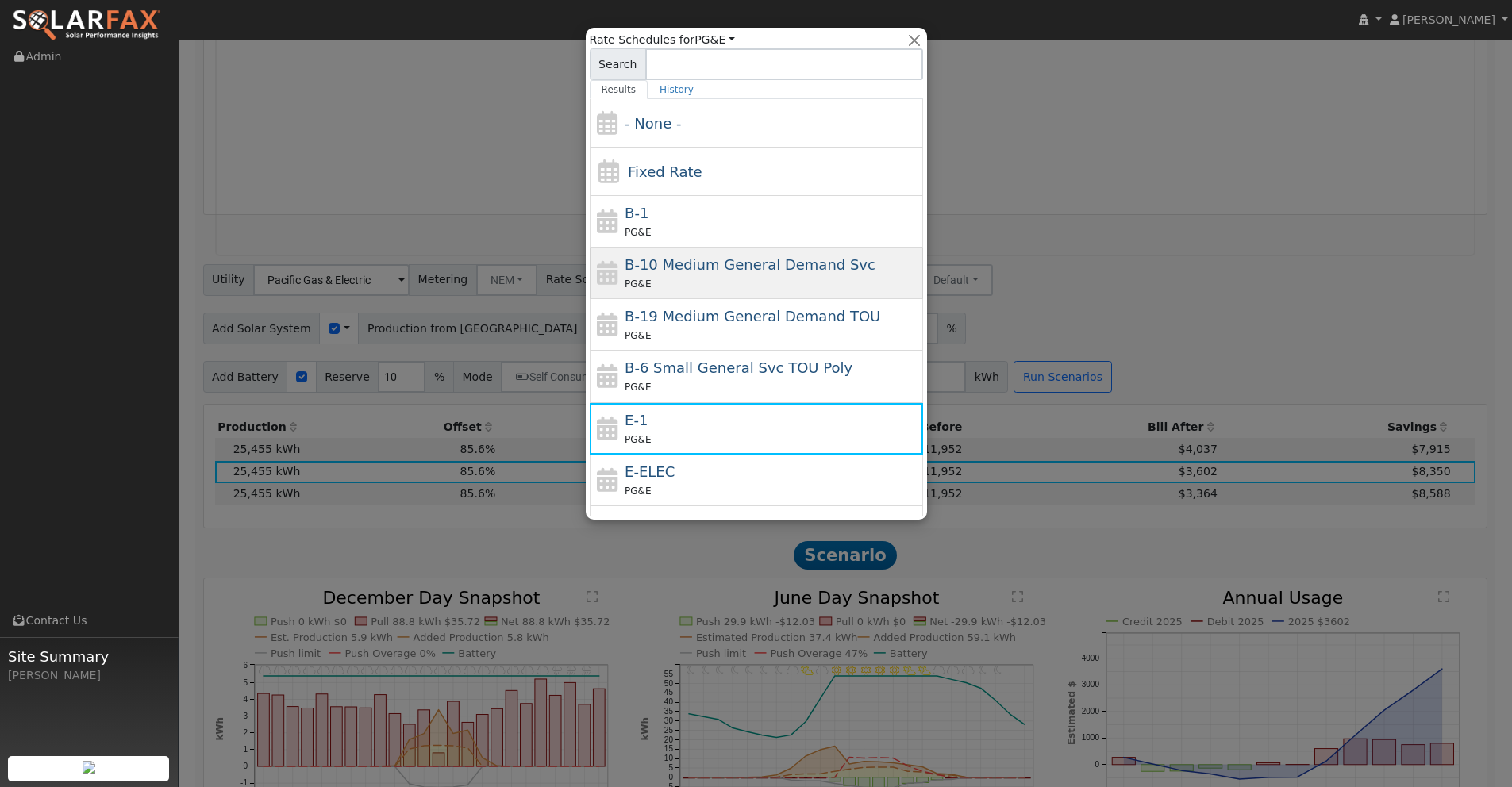
click at [742, 278] on div "PG&E" at bounding box center [771, 283] width 295 height 16
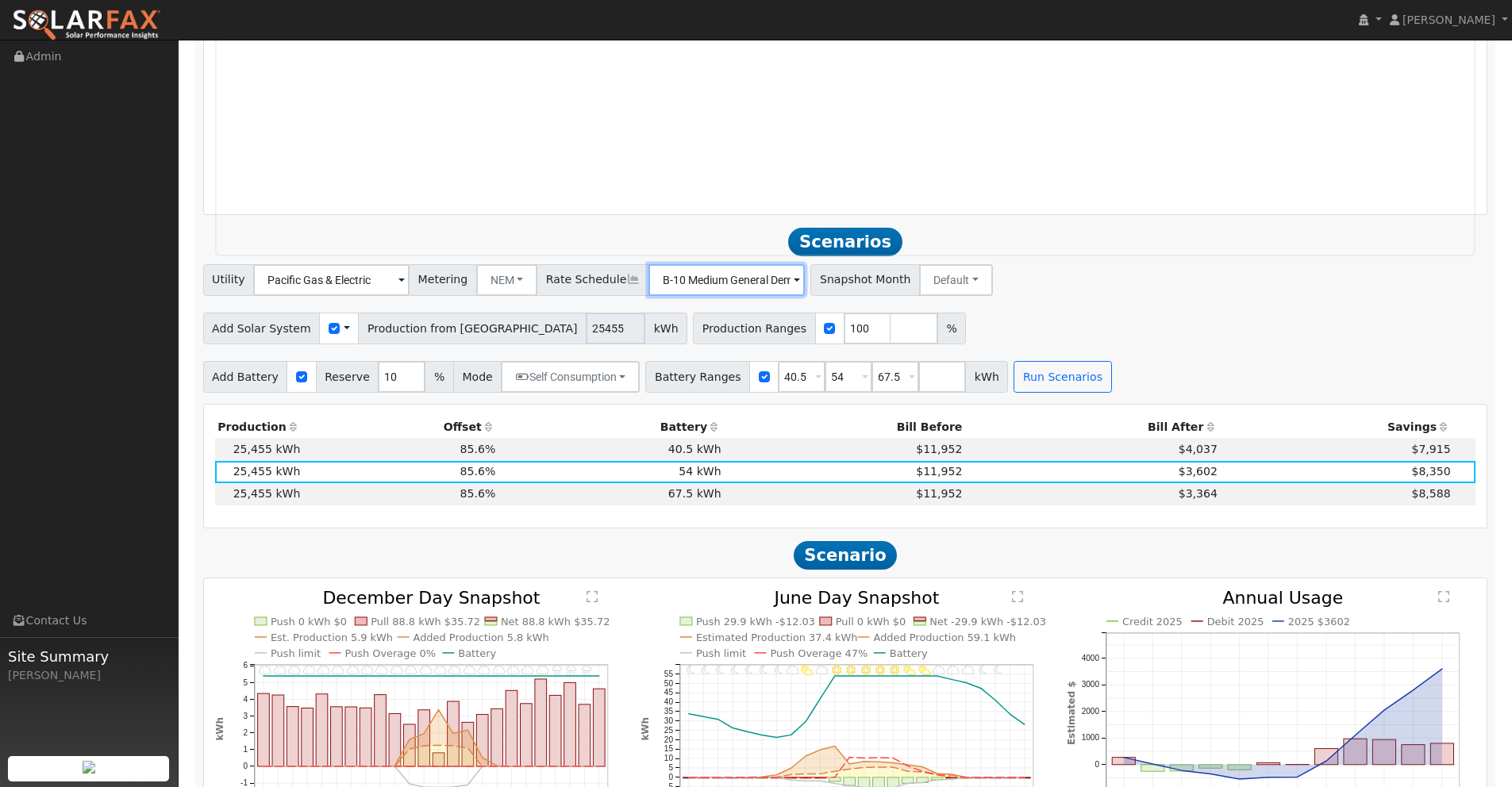
click at [752, 281] on input "B-10 Medium General Demand Svc" at bounding box center [726, 279] width 156 height 31
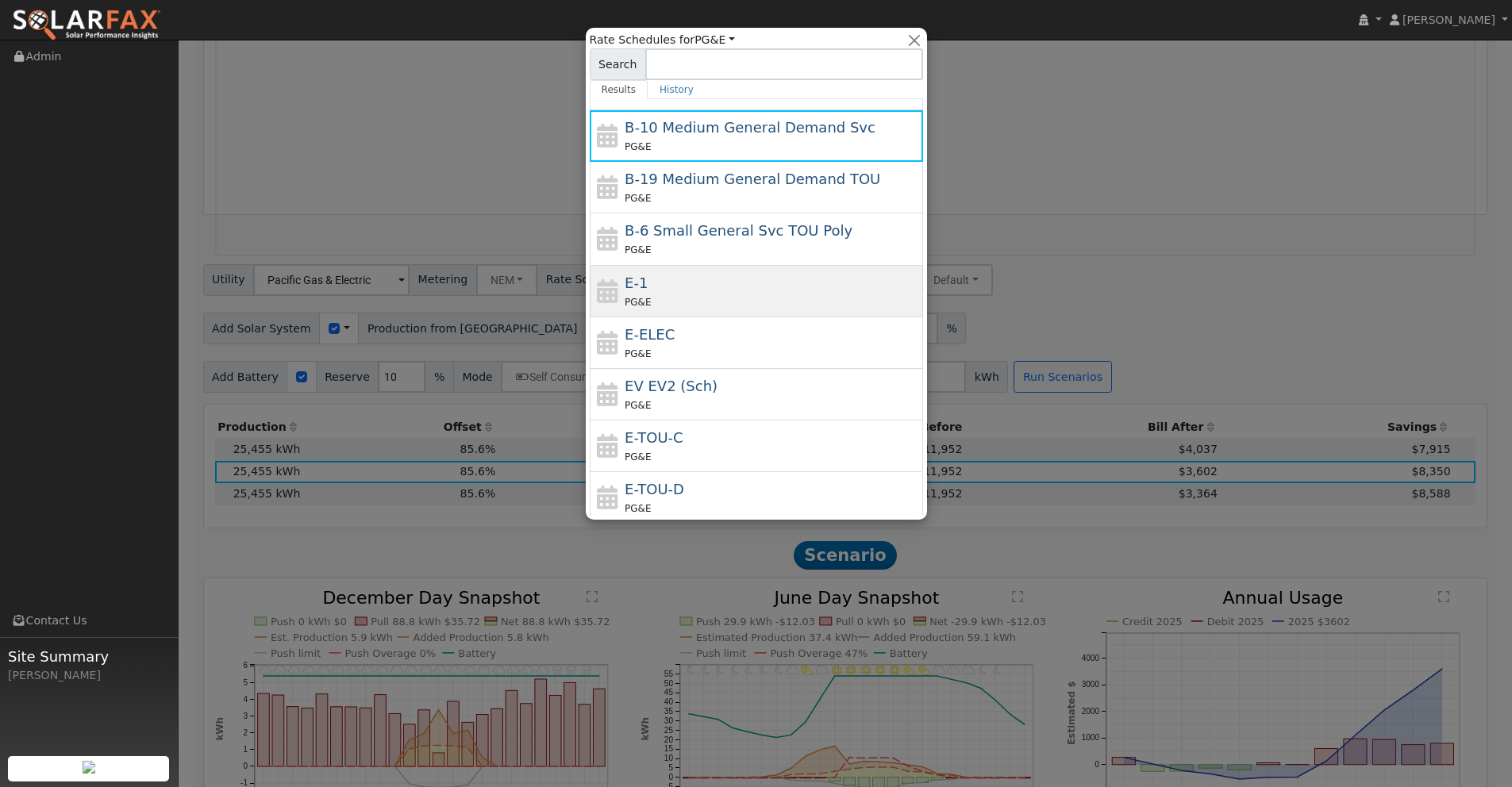
scroll to position [225, 0]
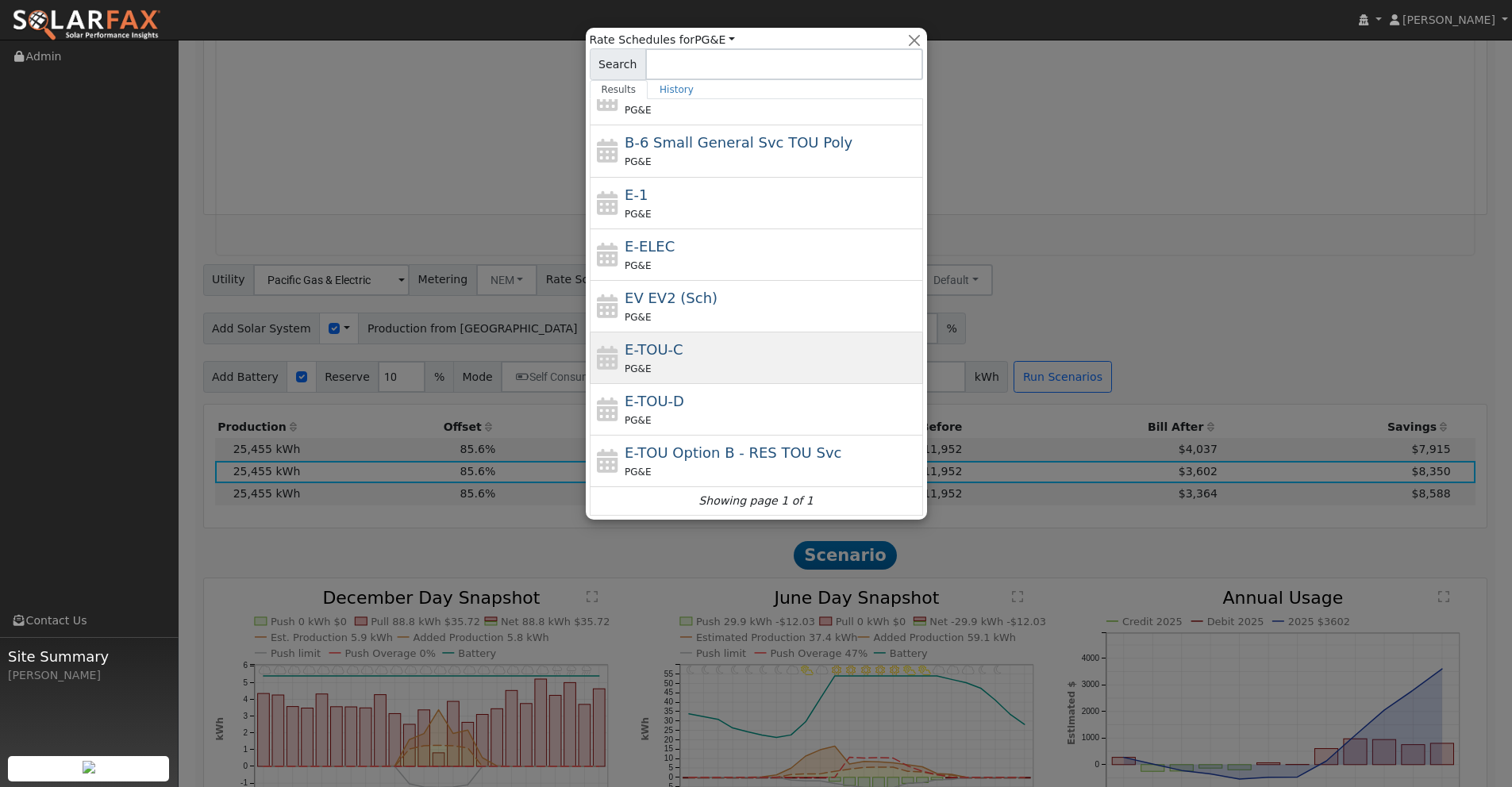
click at [697, 353] on div "E-TOU-C PG&E" at bounding box center [771, 357] width 295 height 38
type input "E-TOU-C"
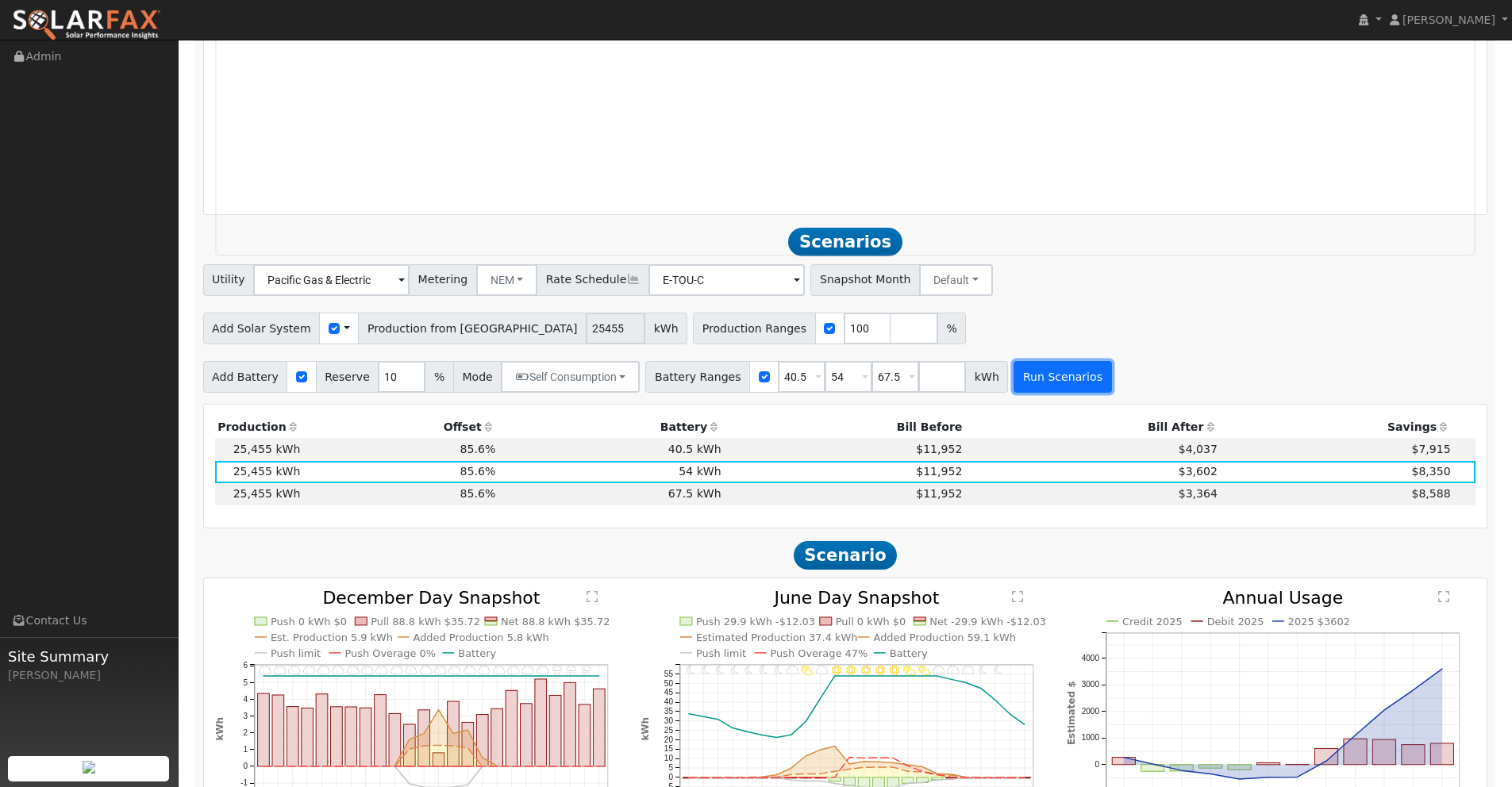
click at [1065, 379] on button "Run Scenarios" at bounding box center [1062, 376] width 97 height 31
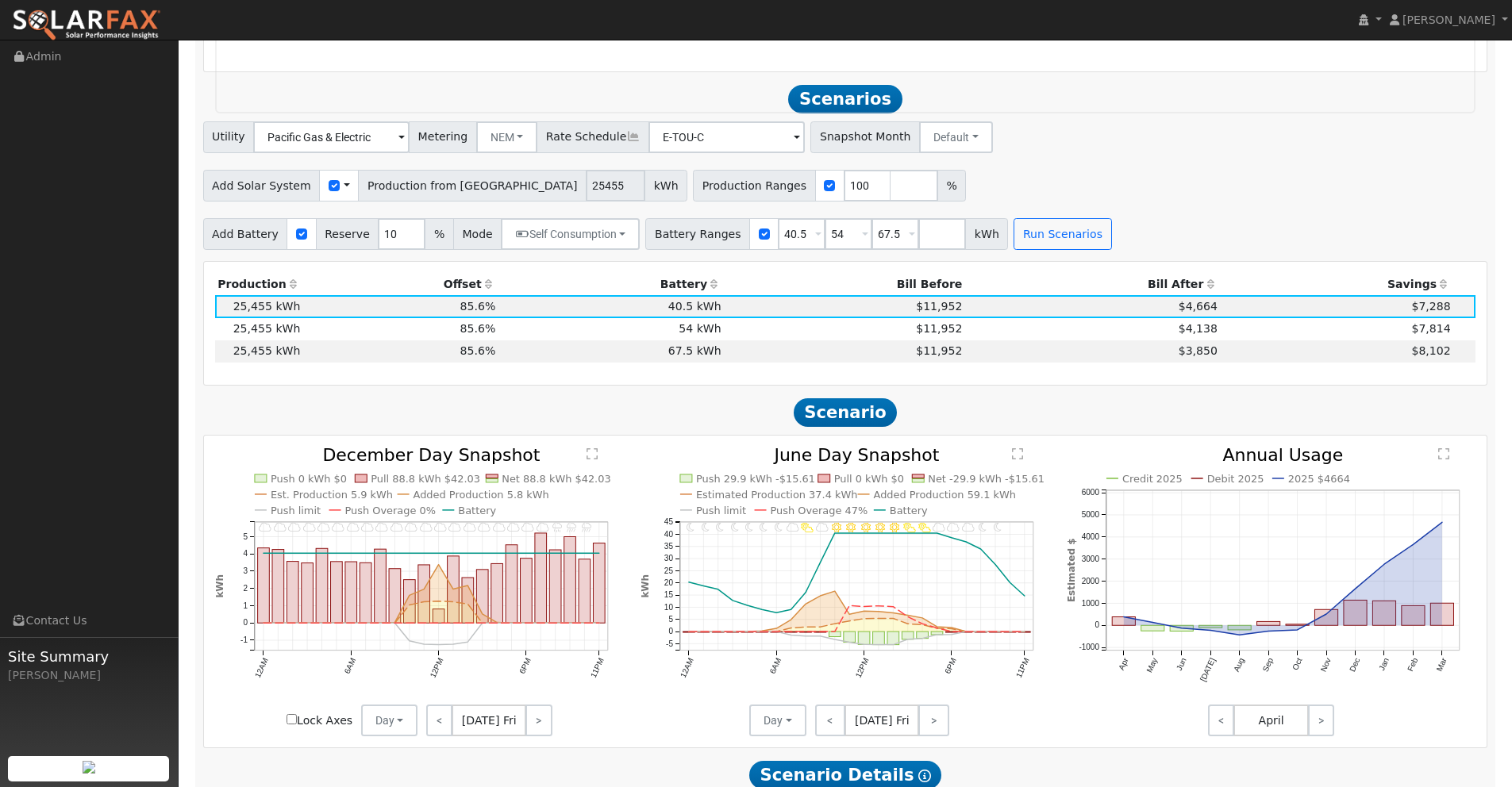
scroll to position [2013, 0]
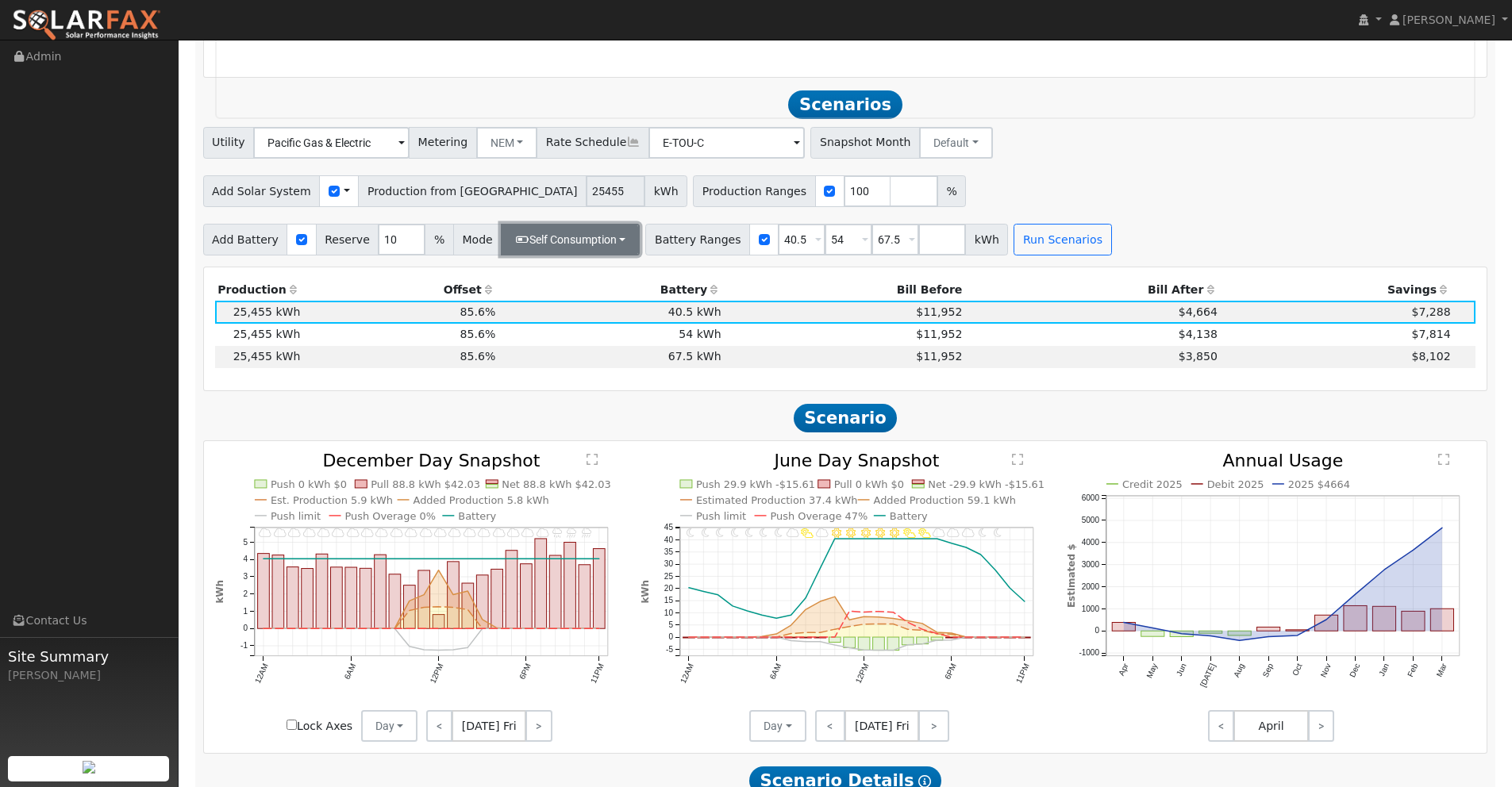
click at [581, 240] on button "Self Consumption" at bounding box center [570, 239] width 139 height 31
click at [568, 302] on link "Peak Savings" at bounding box center [560, 296] width 135 height 22
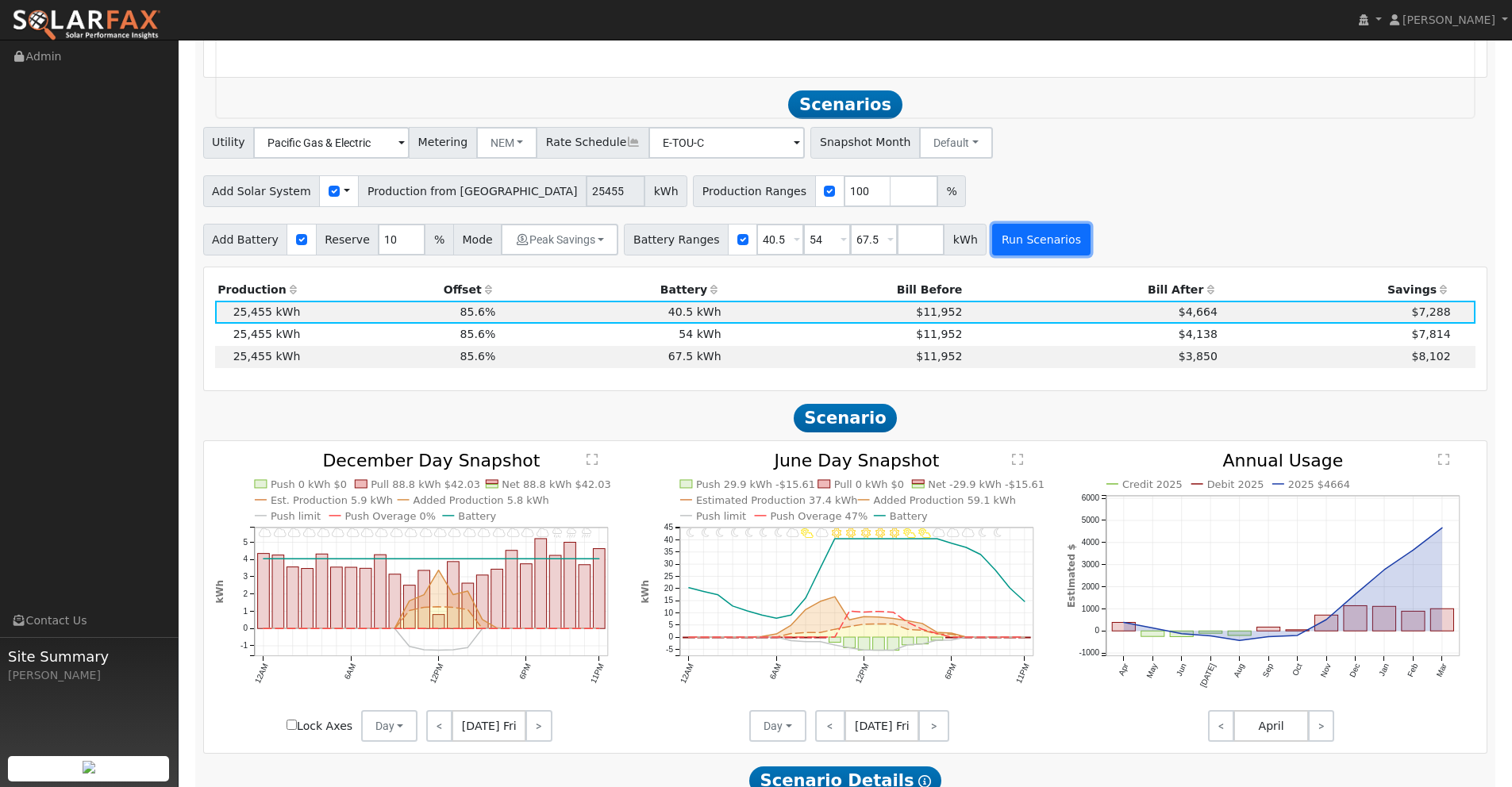
click at [1020, 239] on button "Run Scenarios" at bounding box center [1041, 239] width 97 height 31
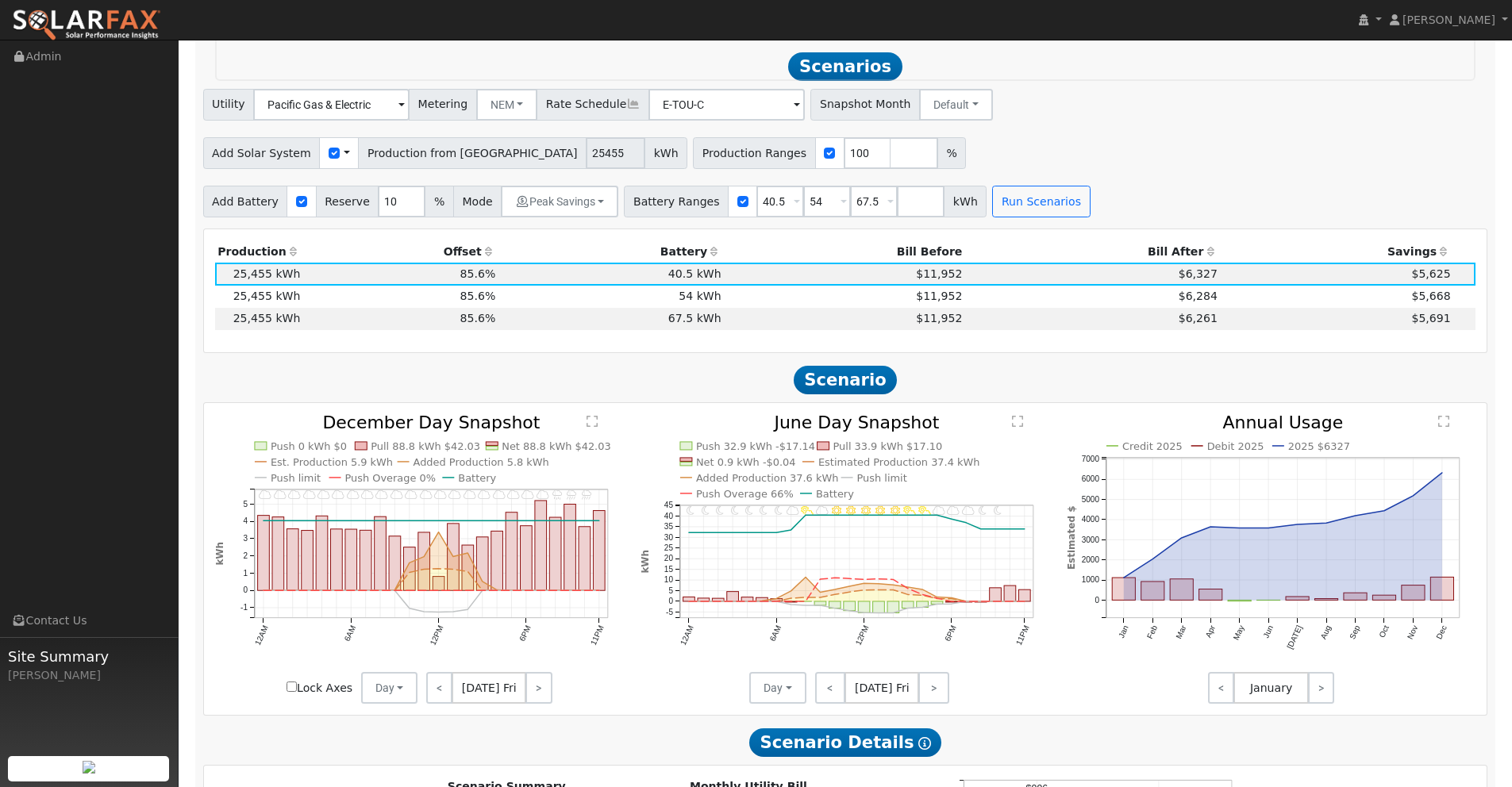
scroll to position [2056, 0]
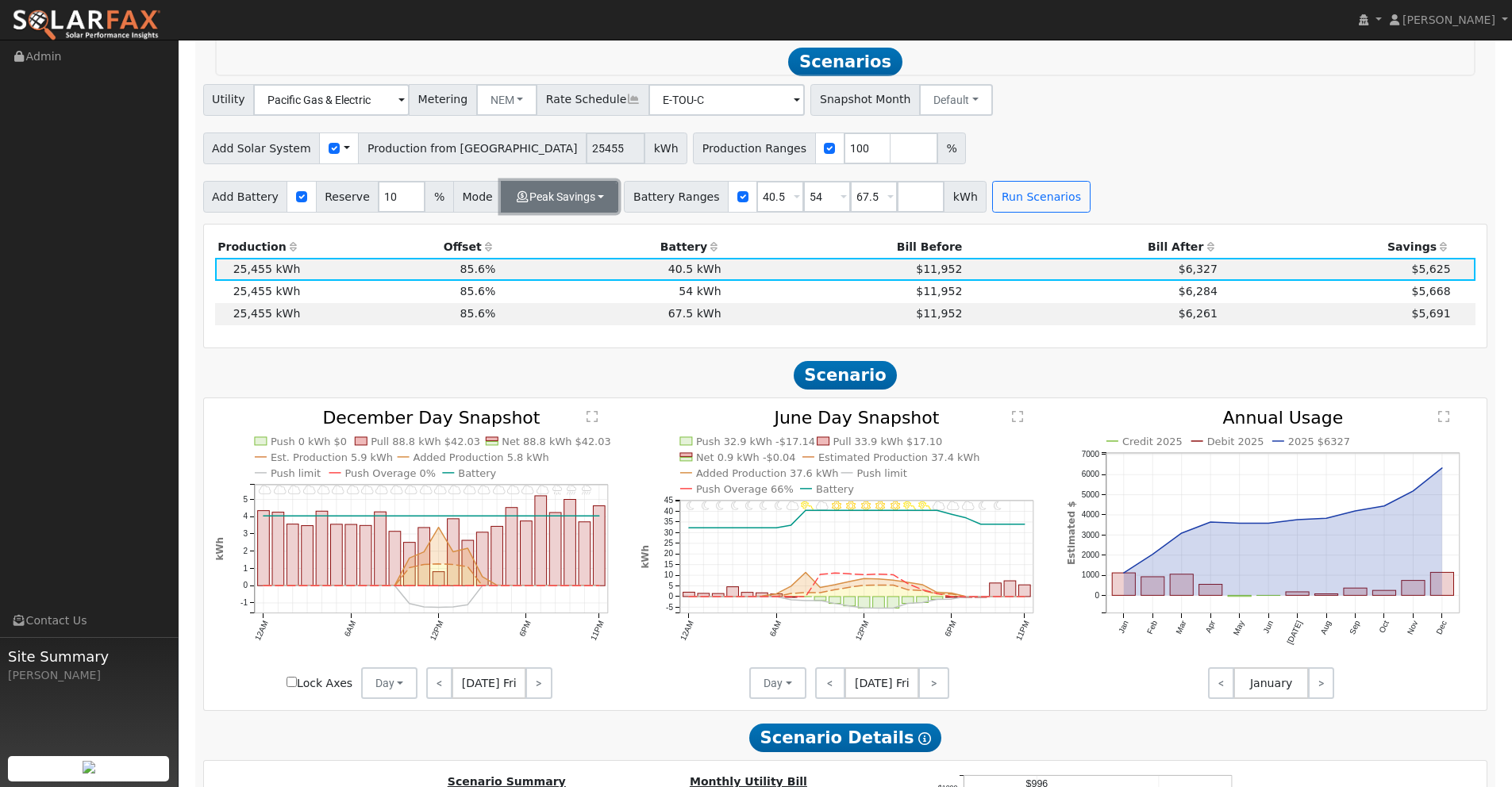
click at [550, 198] on button "Peak Savings" at bounding box center [559, 196] width 117 height 31
click at [562, 235] on link "Self Consumption" at bounding box center [560, 231] width 135 height 22
click at [1048, 203] on button "Run Scenarios" at bounding box center [1062, 196] width 97 height 31
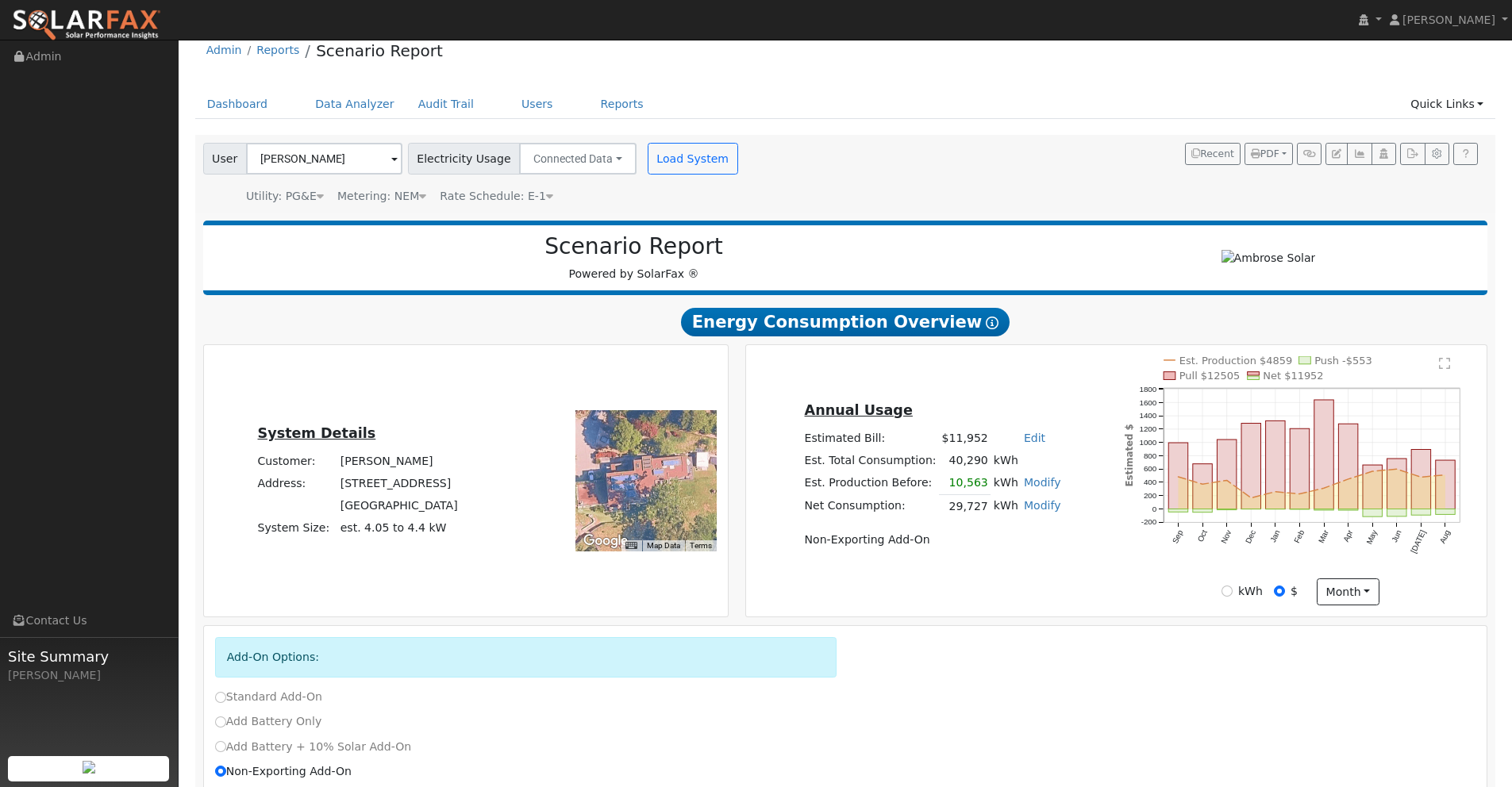
scroll to position [0, 0]
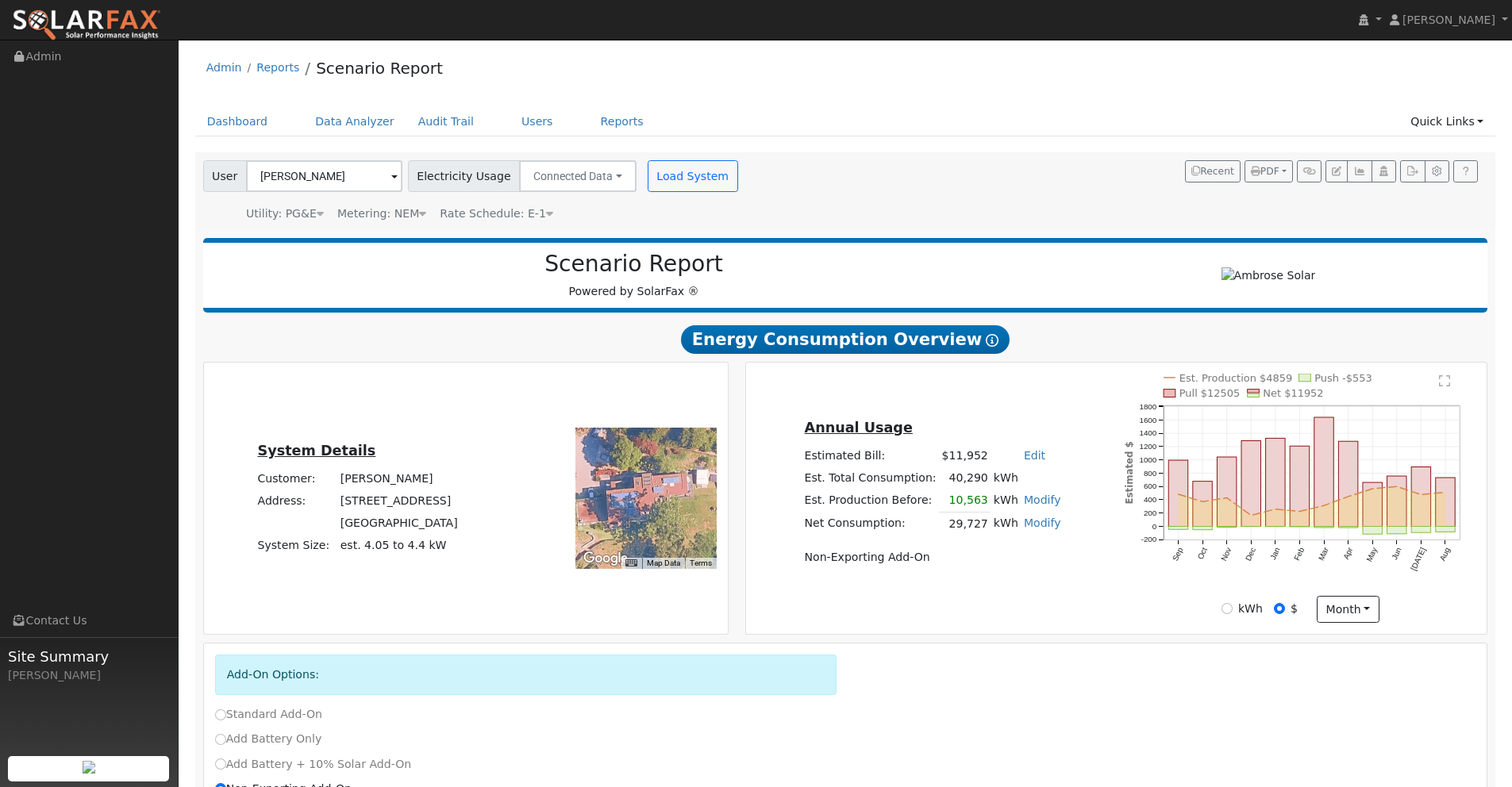
click at [522, 215] on span "Rate Schedule: E-1" at bounding box center [496, 212] width 113 height 12
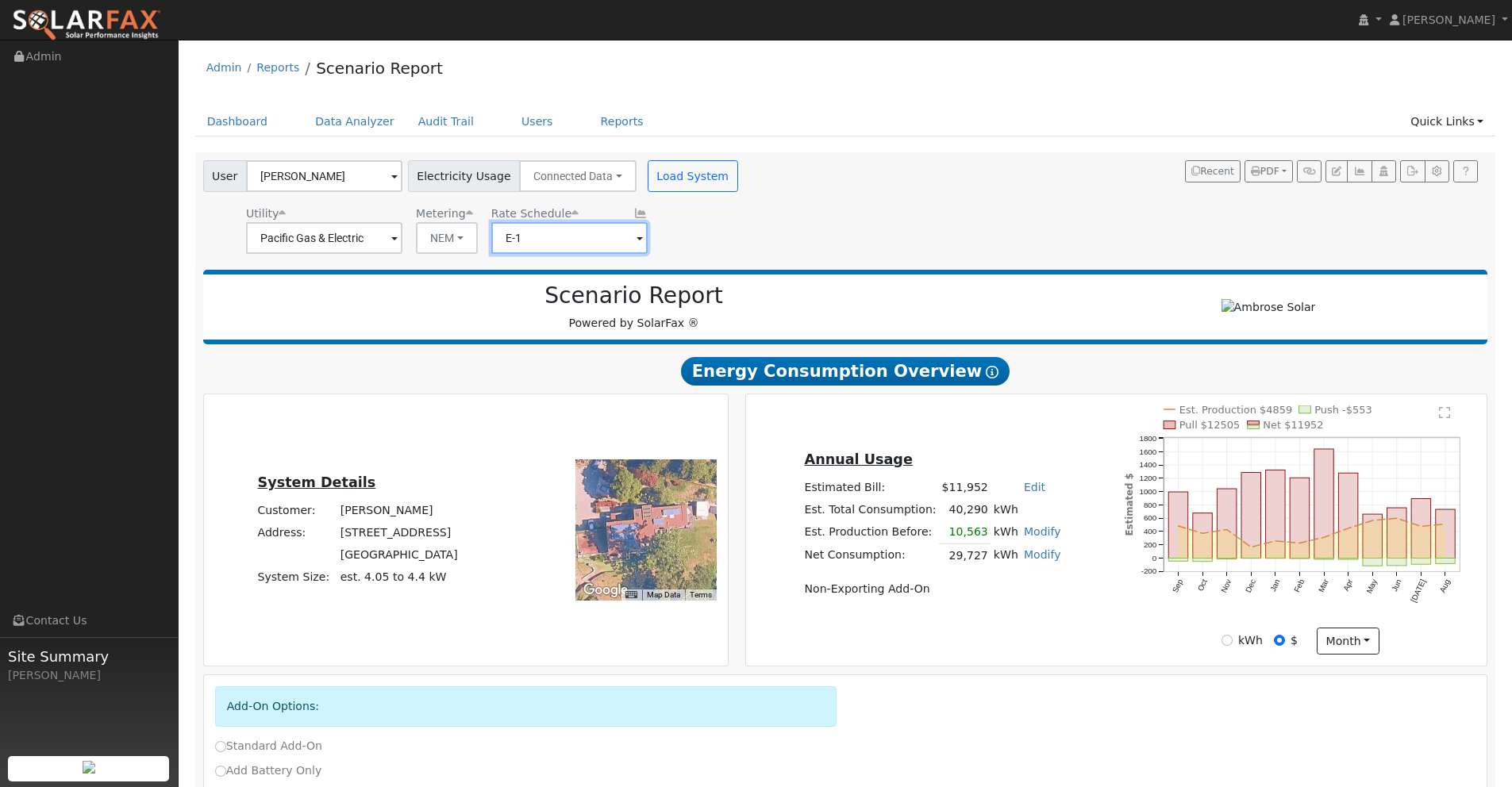
click at [579, 234] on input "E-1" at bounding box center [569, 237] width 156 height 31
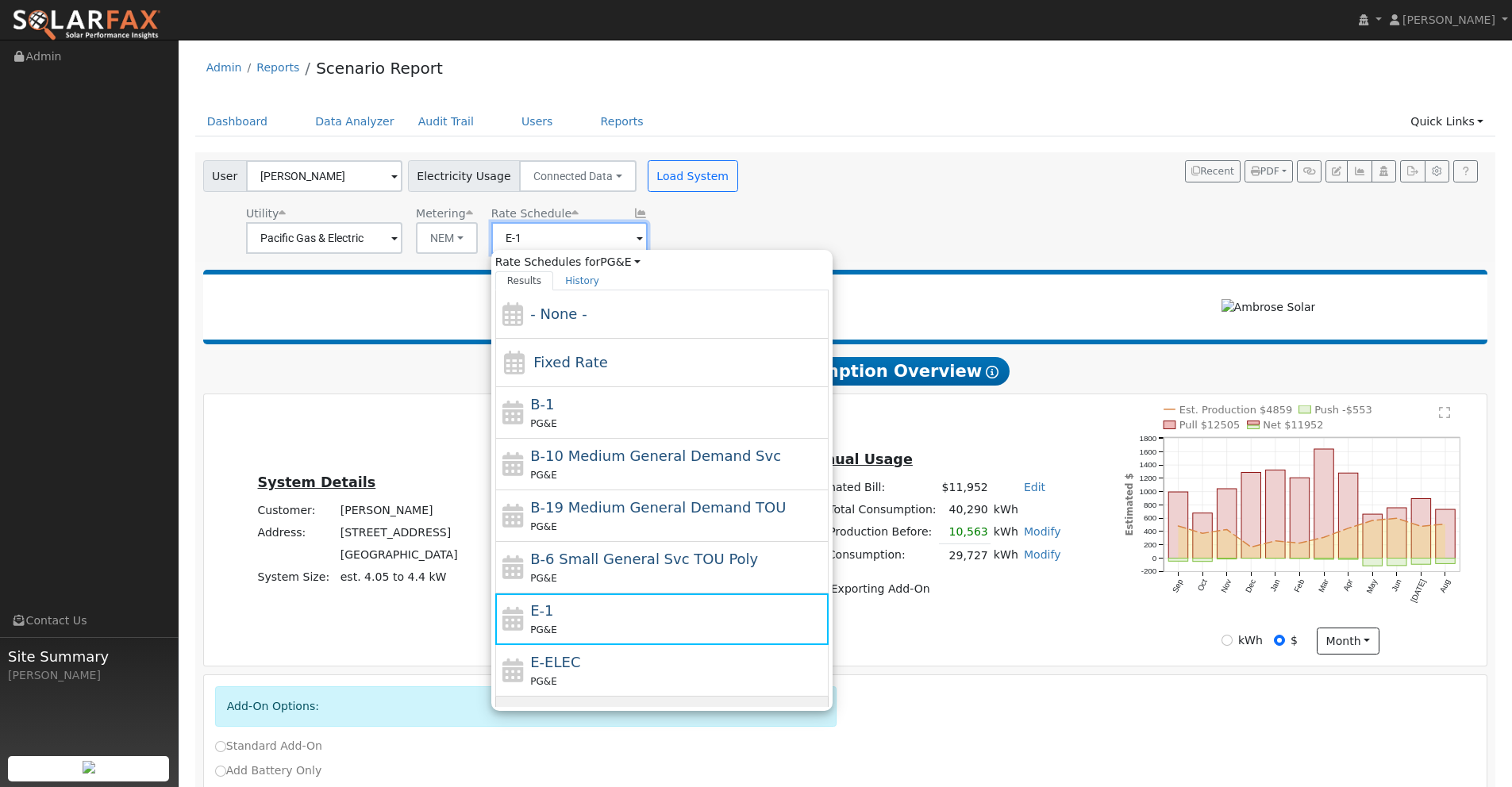
scroll to position [225, 0]
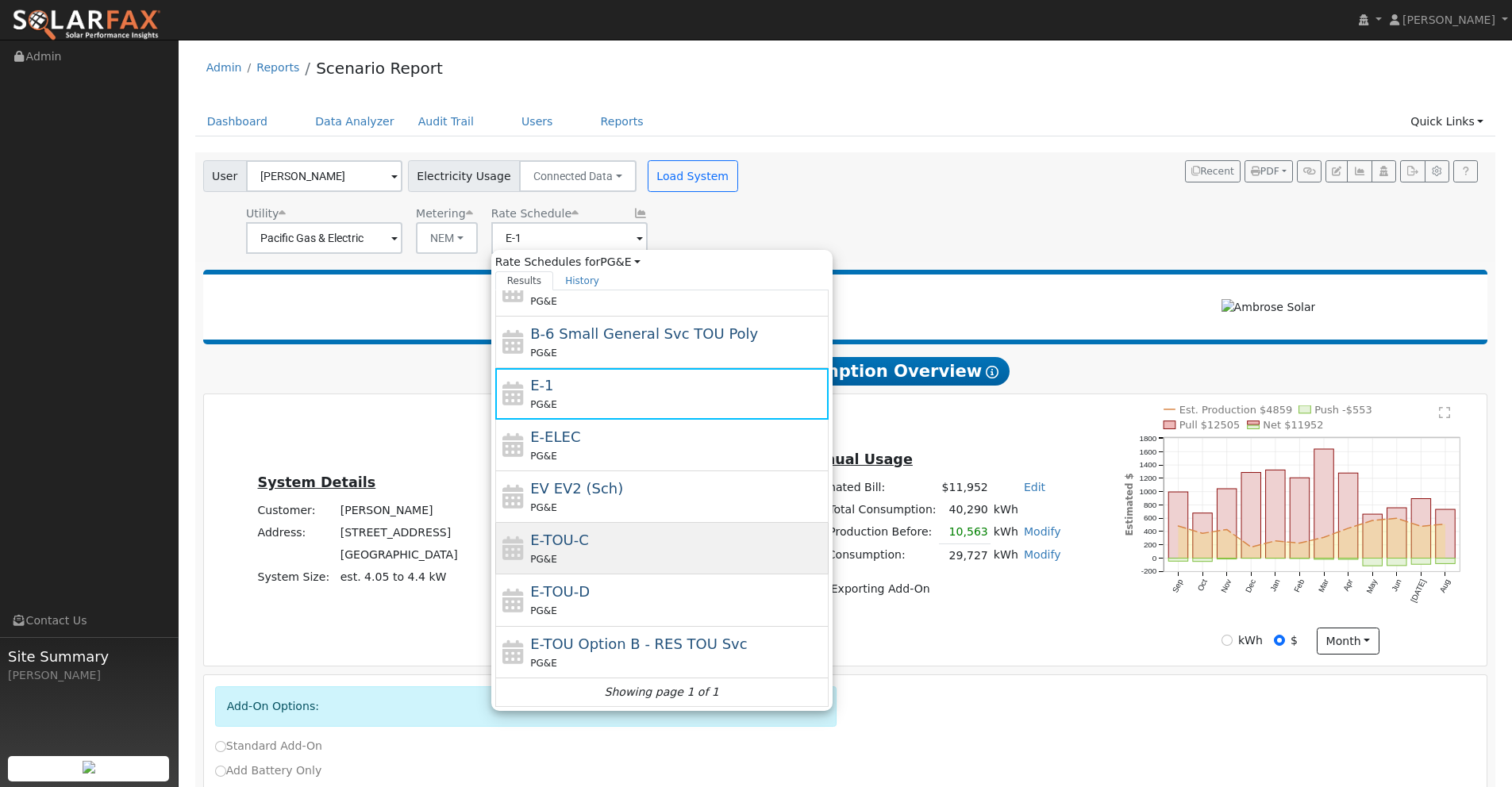
click at [581, 552] on div "PG&E" at bounding box center [677, 558] width 295 height 16
type input "E-TOU-C"
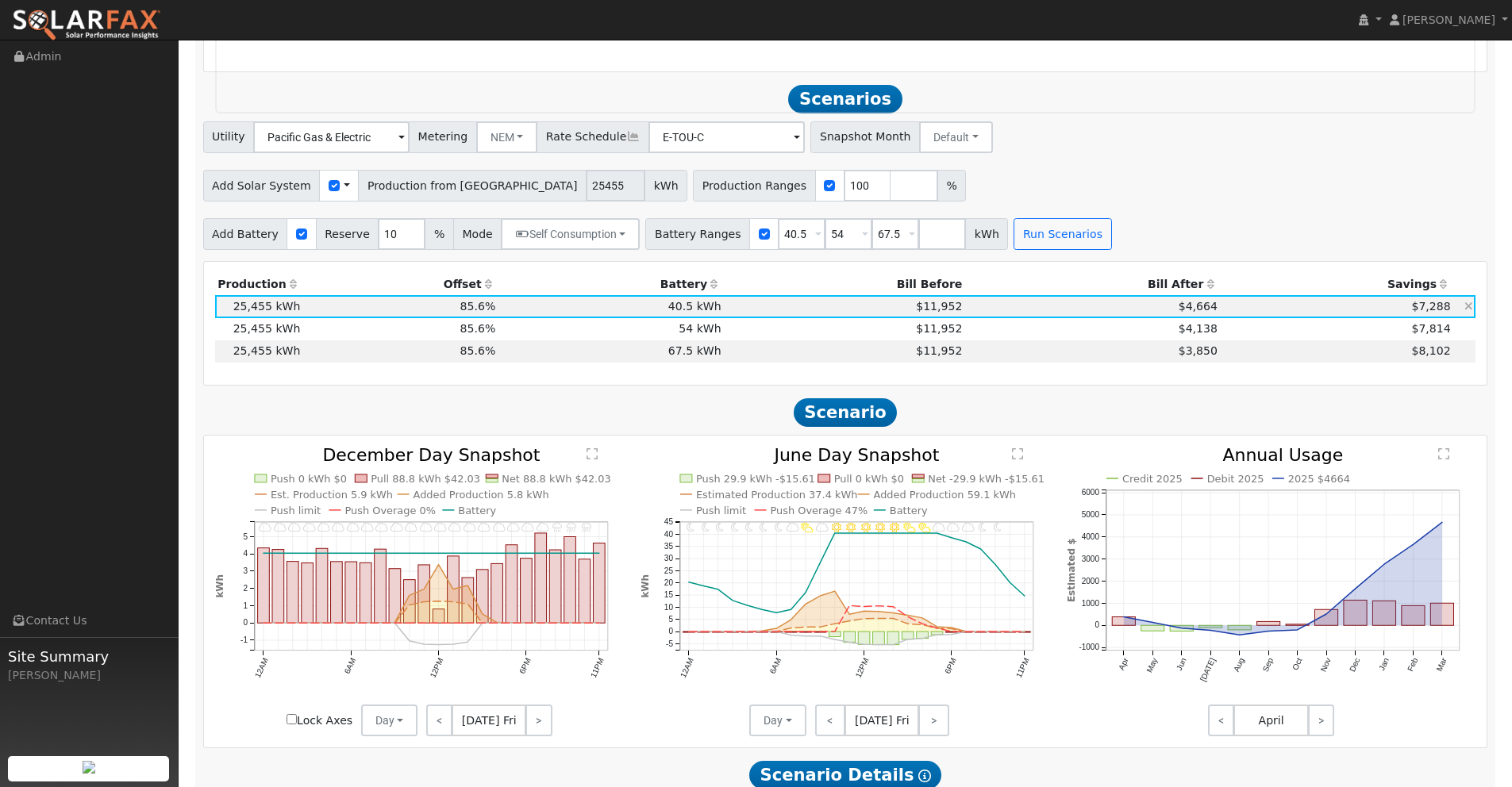
scroll to position [2088, 0]
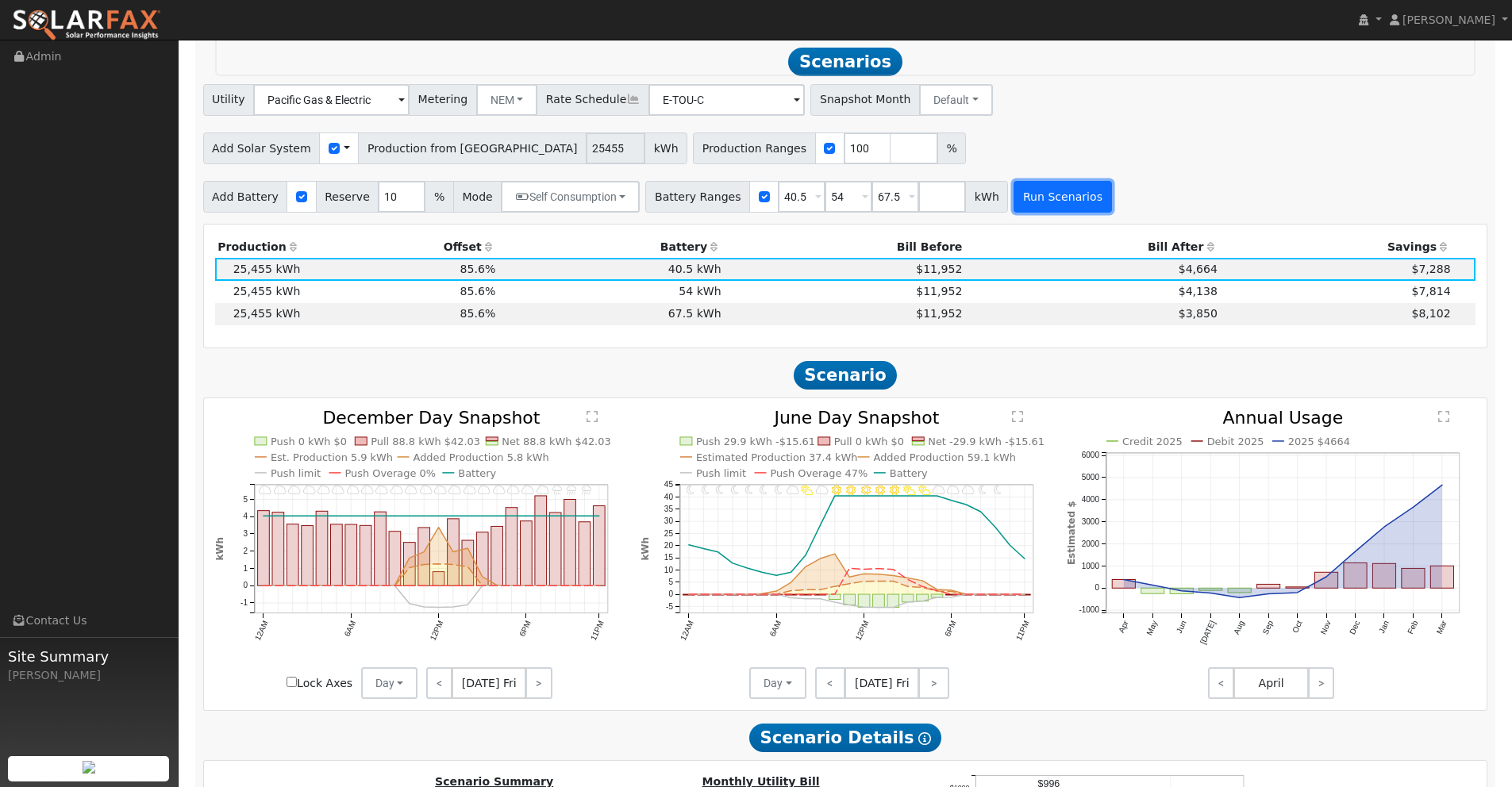
click at [1034, 206] on button "Run Scenarios" at bounding box center [1062, 196] width 97 height 31
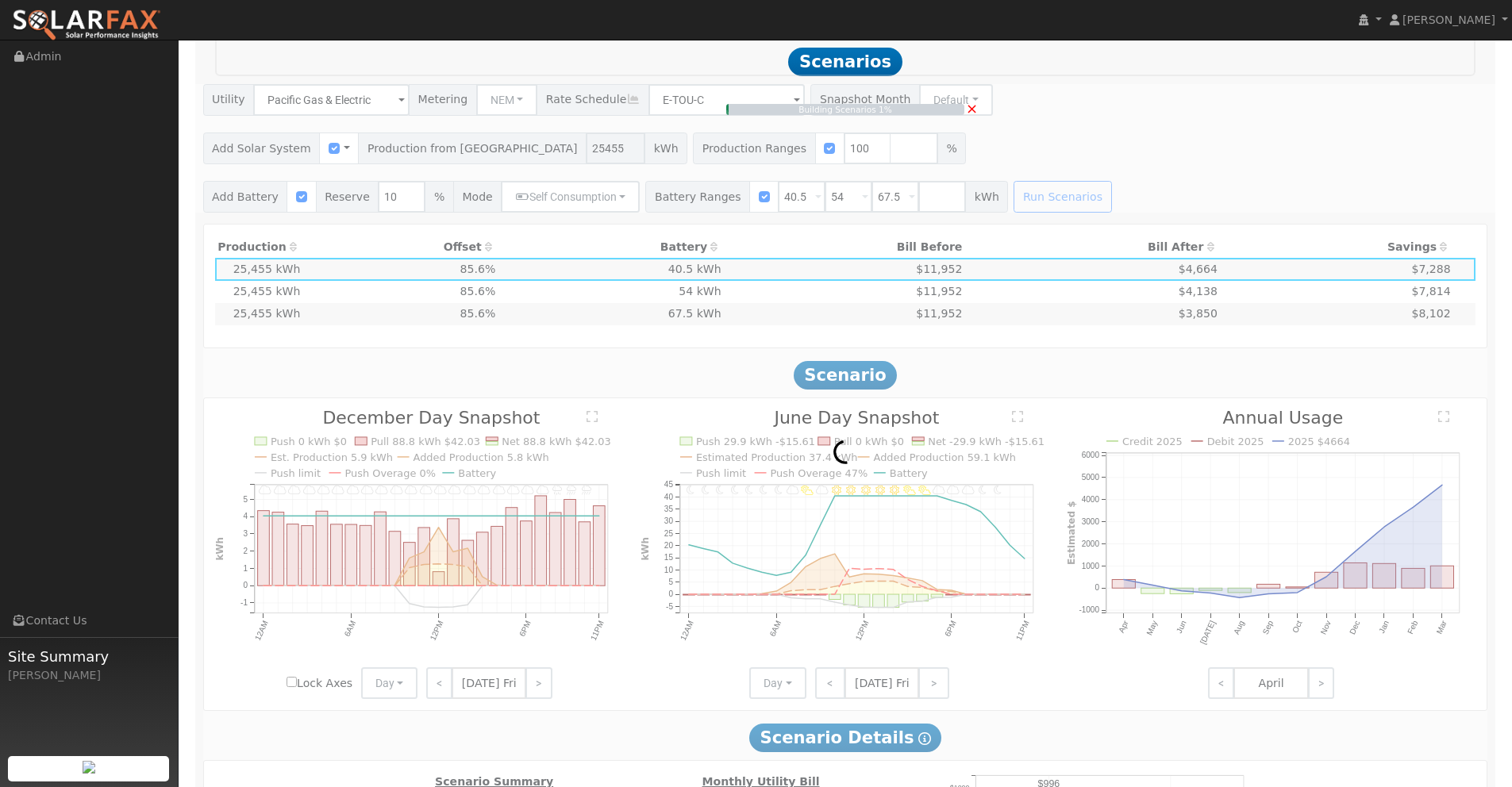
click at [1353, 205] on div "Building Scenarios 1% ×" at bounding box center [845, 148] width 1301 height 129
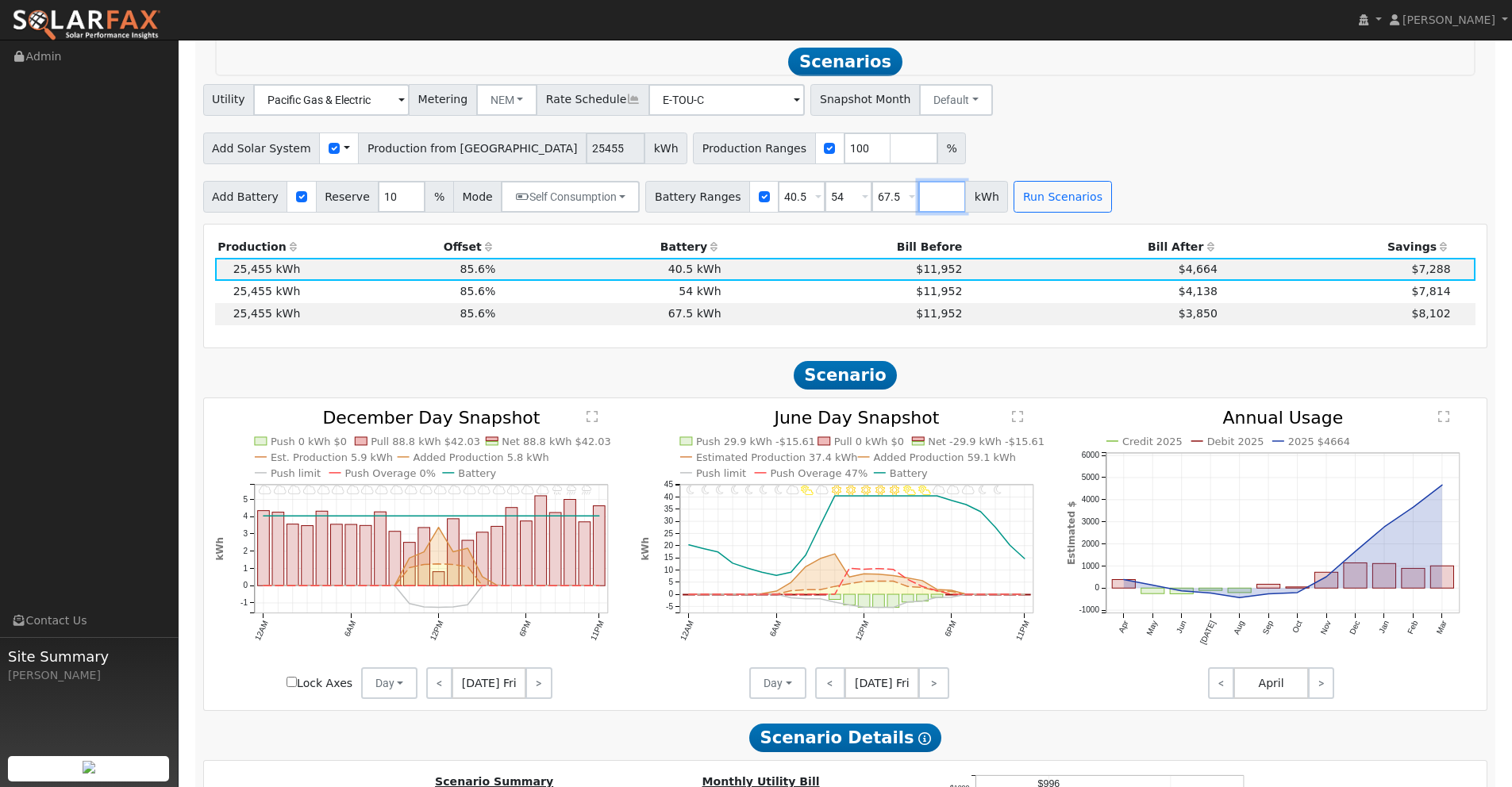
click at [918, 196] on input "number" at bounding box center [942, 196] width 48 height 31
type input "81"
drag, startPoint x: 798, startPoint y: 197, endPoint x: 734, endPoint y: 196, distance: 64.0
click at [733, 197] on div "Battery Ranges 40.5 Overrides Reserve % Mode None None Self Consumption Peak Sa…" at bounding box center [850, 196] width 410 height 31
type input "0"
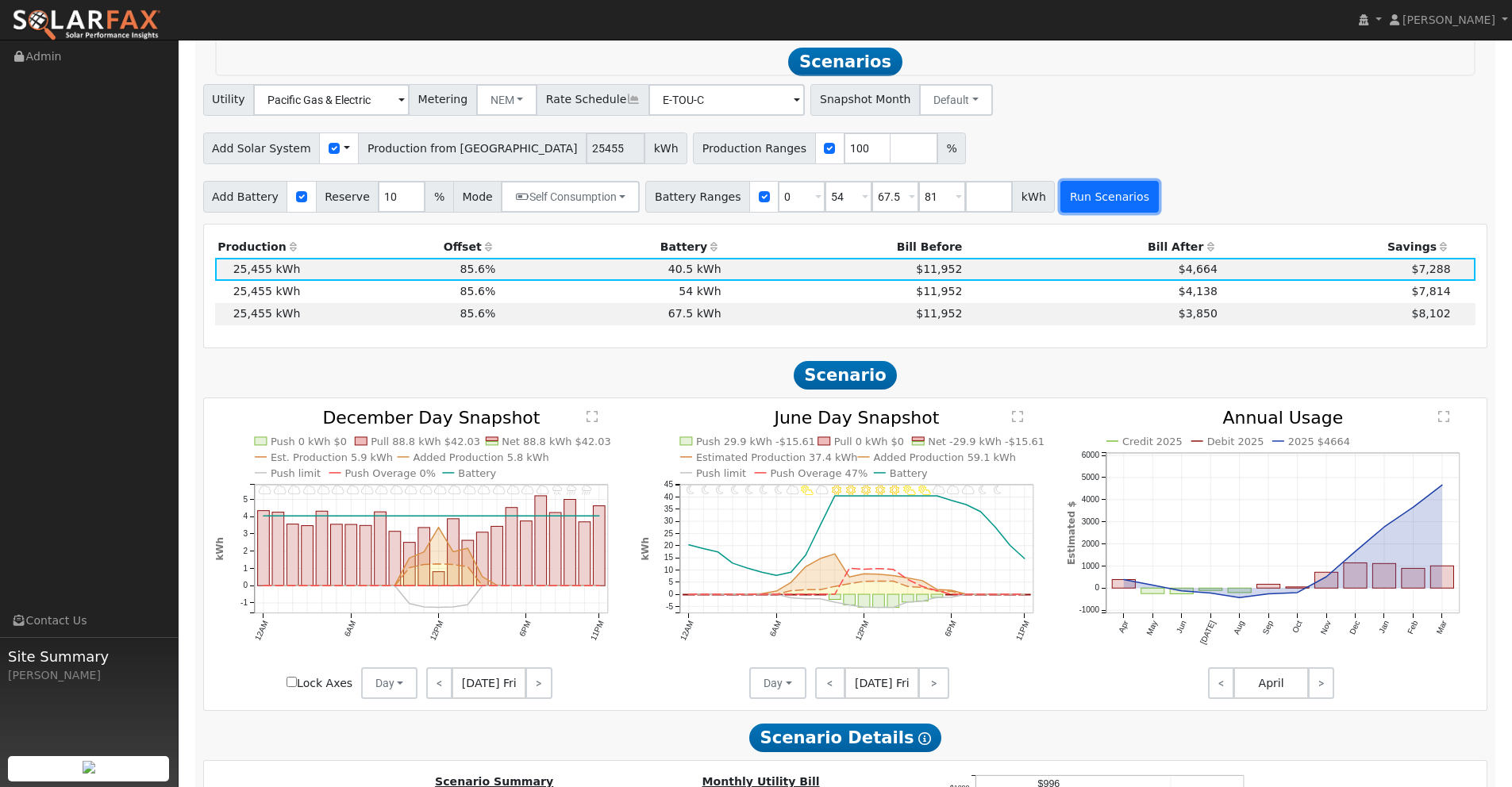
click at [1096, 200] on button "Run Scenarios" at bounding box center [1109, 196] width 97 height 31
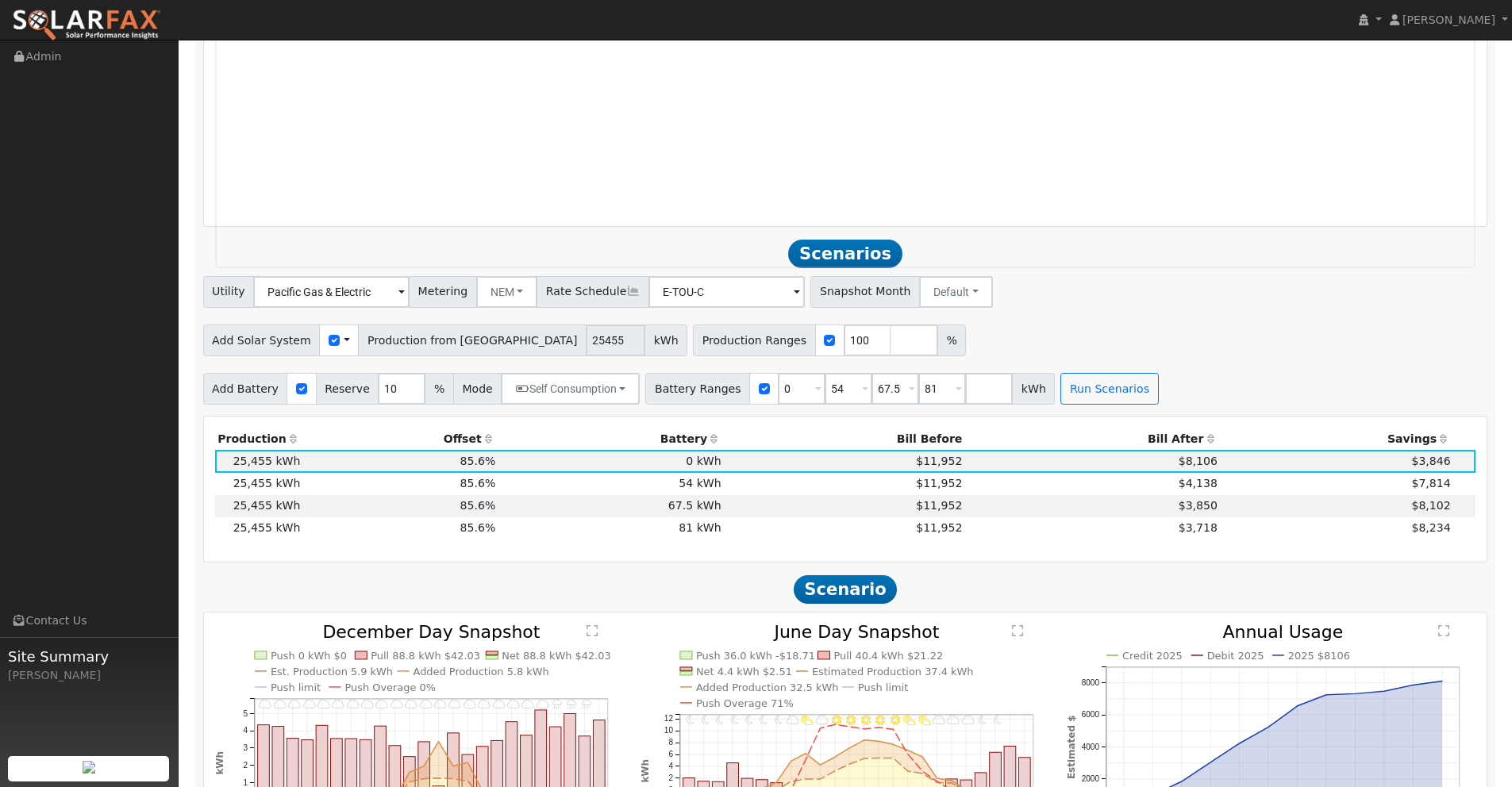
scroll to position [1897, 0]
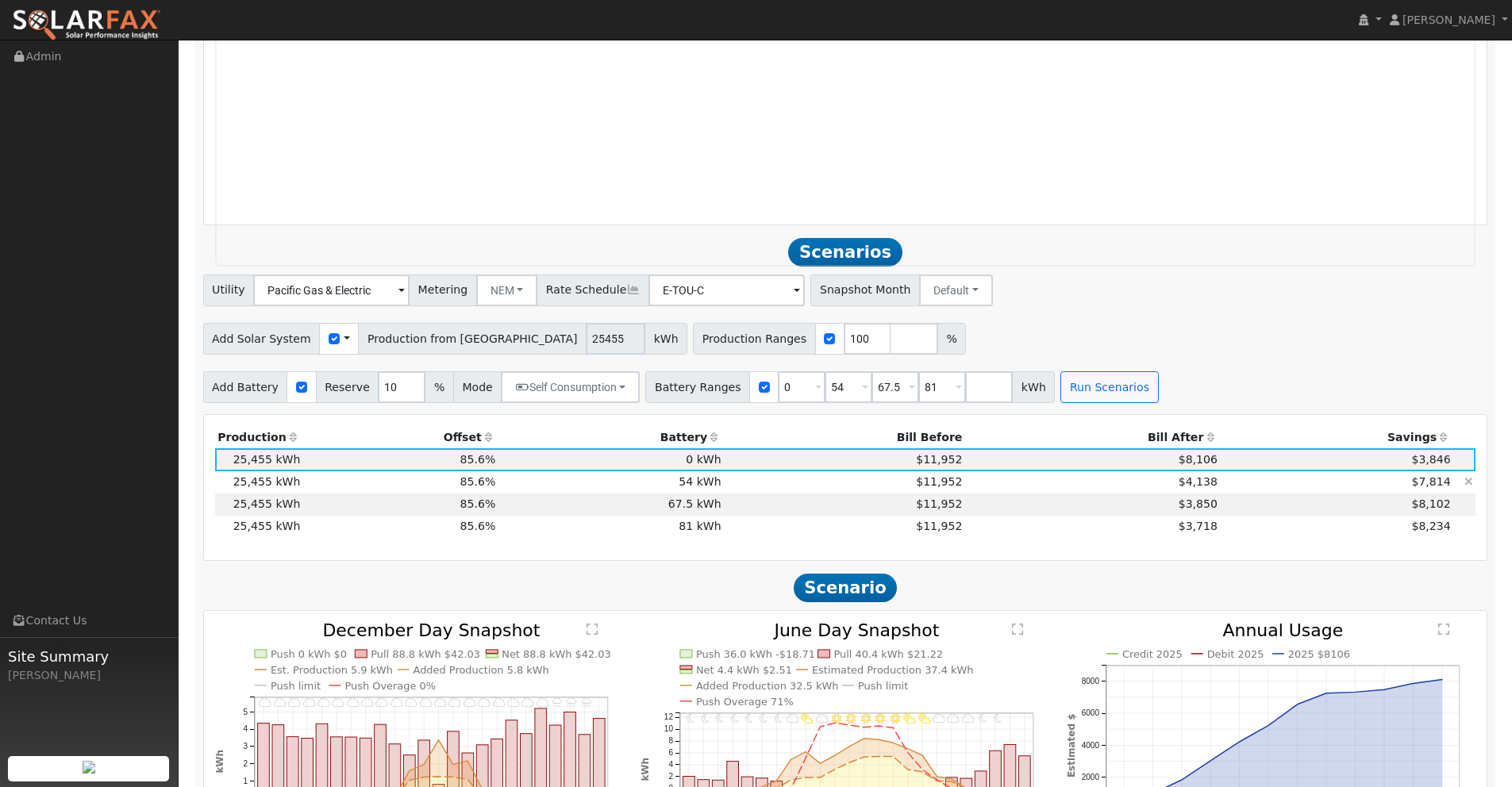
click at [1036, 485] on td "$4,138" at bounding box center [1093, 481] width 255 height 22
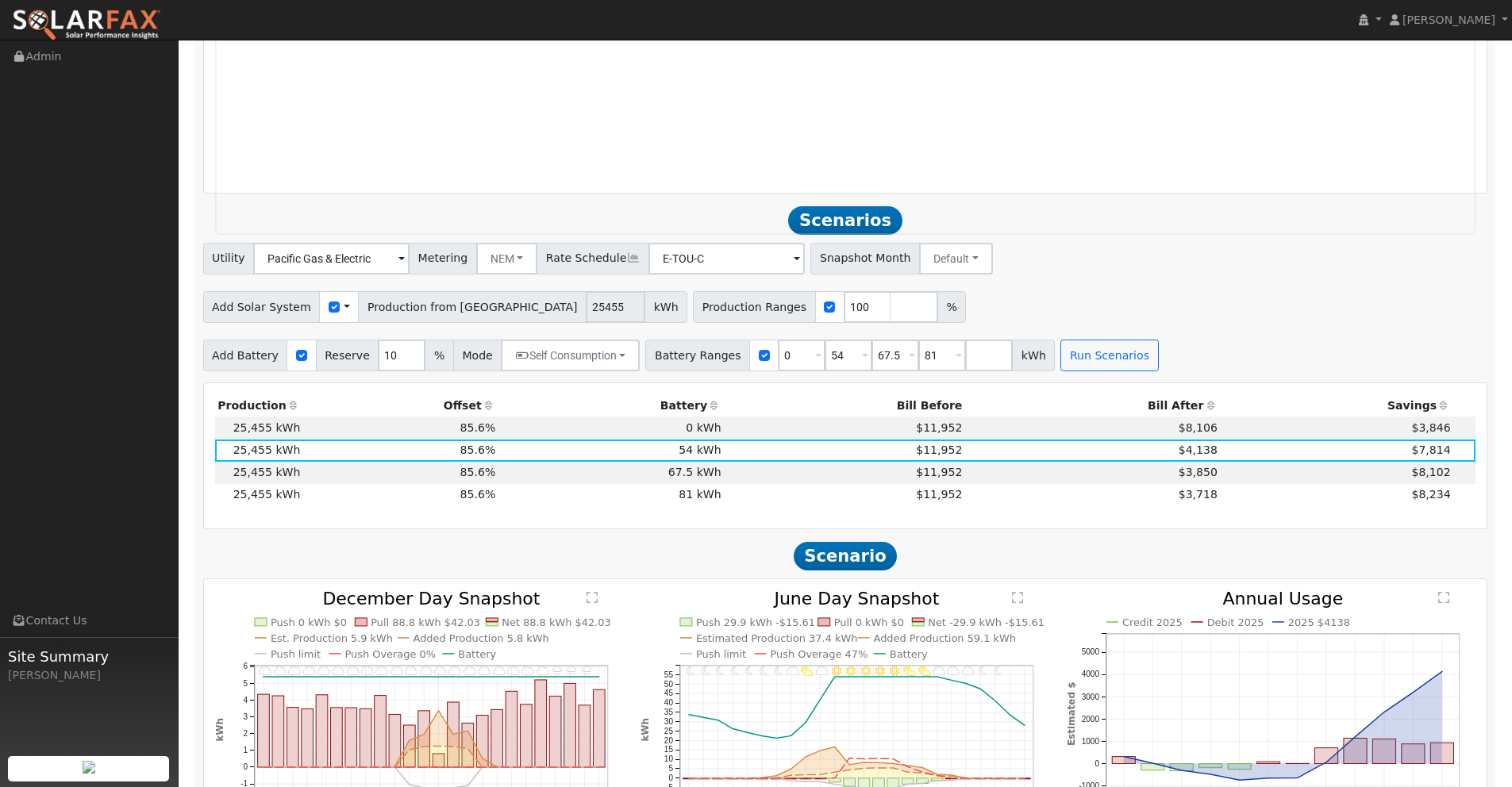
scroll to position [1930, 0]
